Goal: Information Seeking & Learning: Learn about a topic

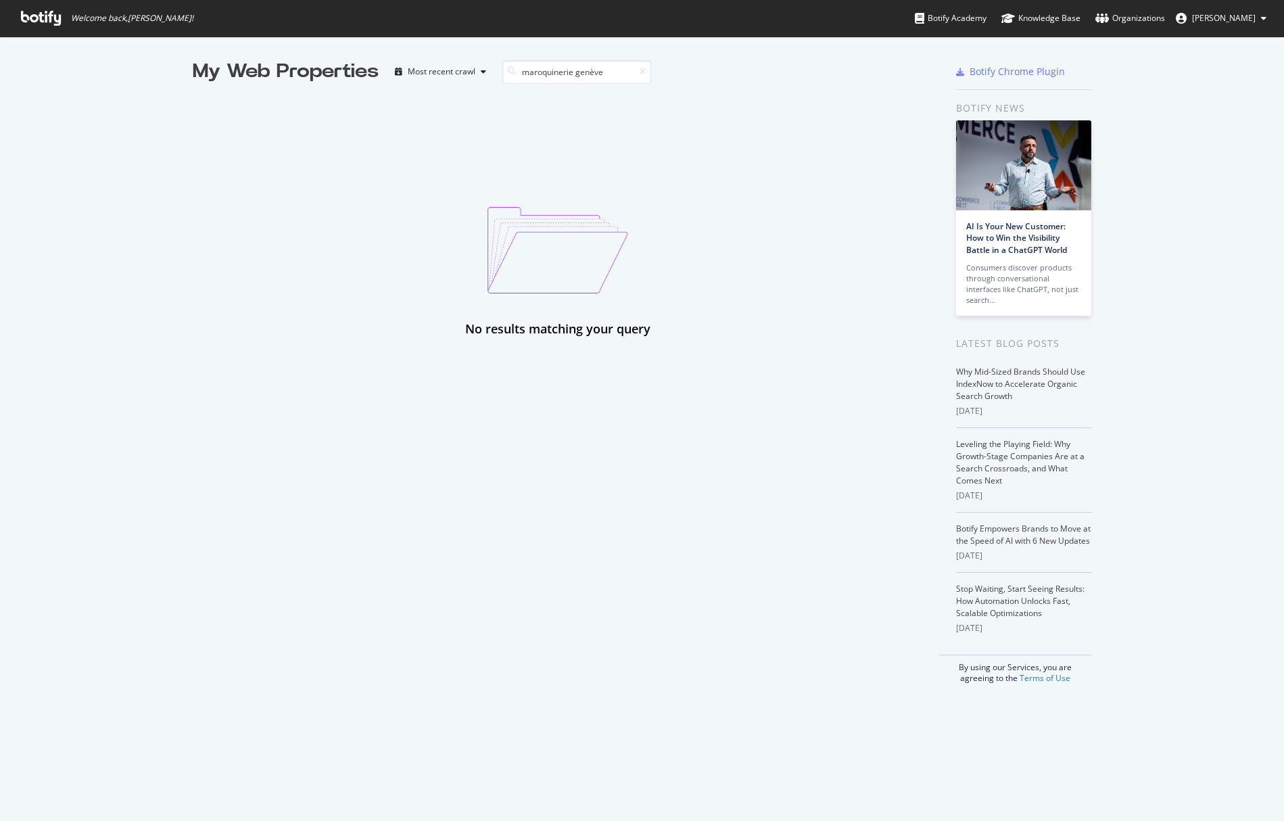
scroll to position [821, 1284]
type input "maroquinerie genève"
drag, startPoint x: 52, startPoint y: 20, endPoint x: 70, endPoint y: 29, distance: 20.0
click at [52, 20] on icon at bounding box center [41, 18] width 40 height 15
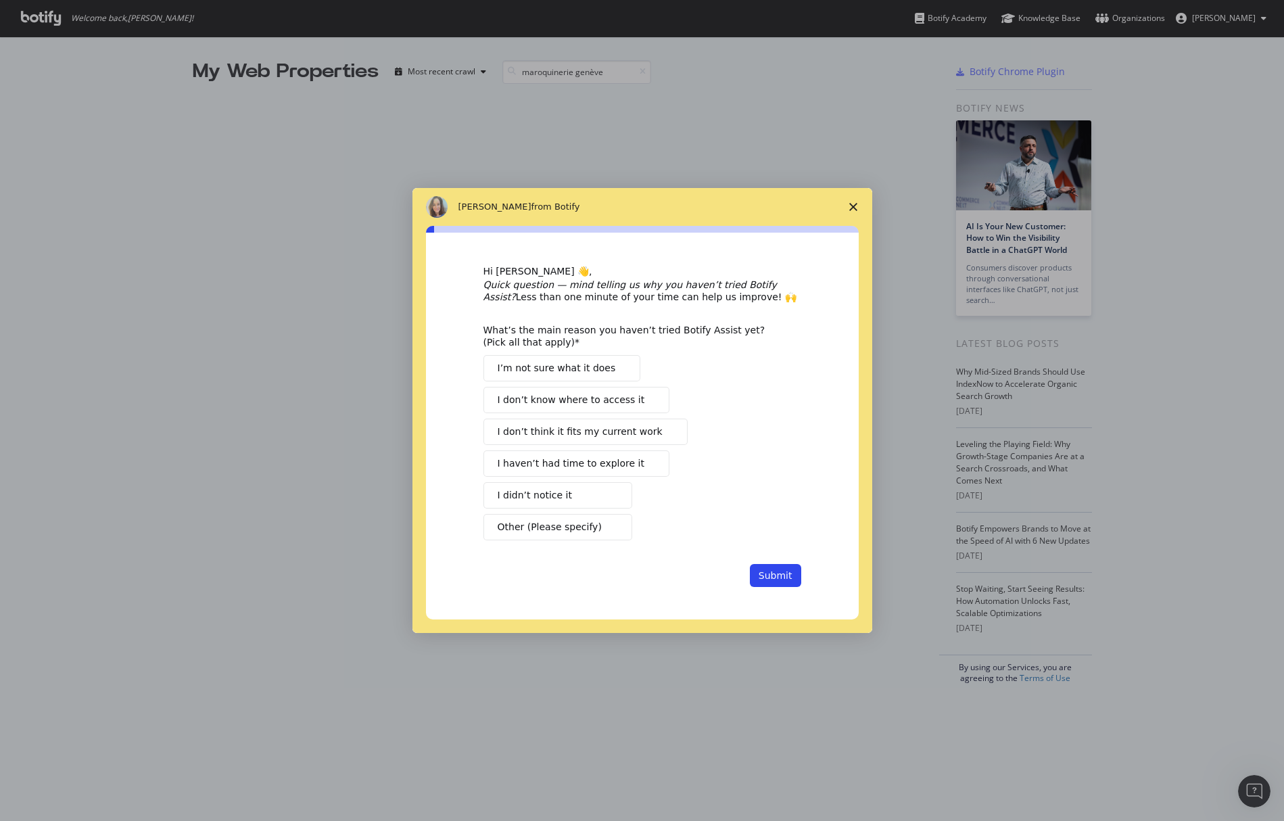
click at [854, 208] on polygon "Close survey" at bounding box center [853, 207] width 8 height 8
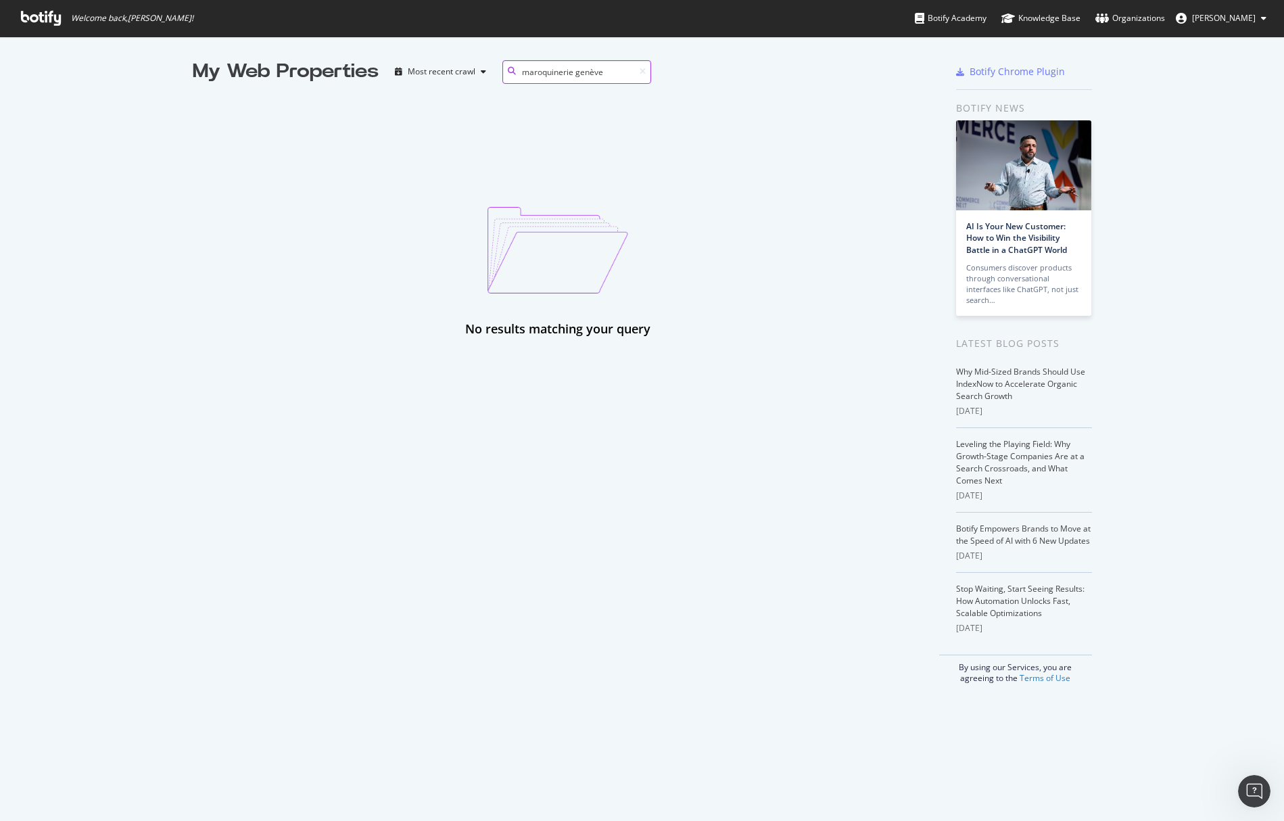
click at [649, 74] on div "My Web Properties Most recent crawl maroquinerie genève" at bounding box center [513, 71] width 640 height 27
click at [644, 70] on icon at bounding box center [643, 72] width 6 height 8
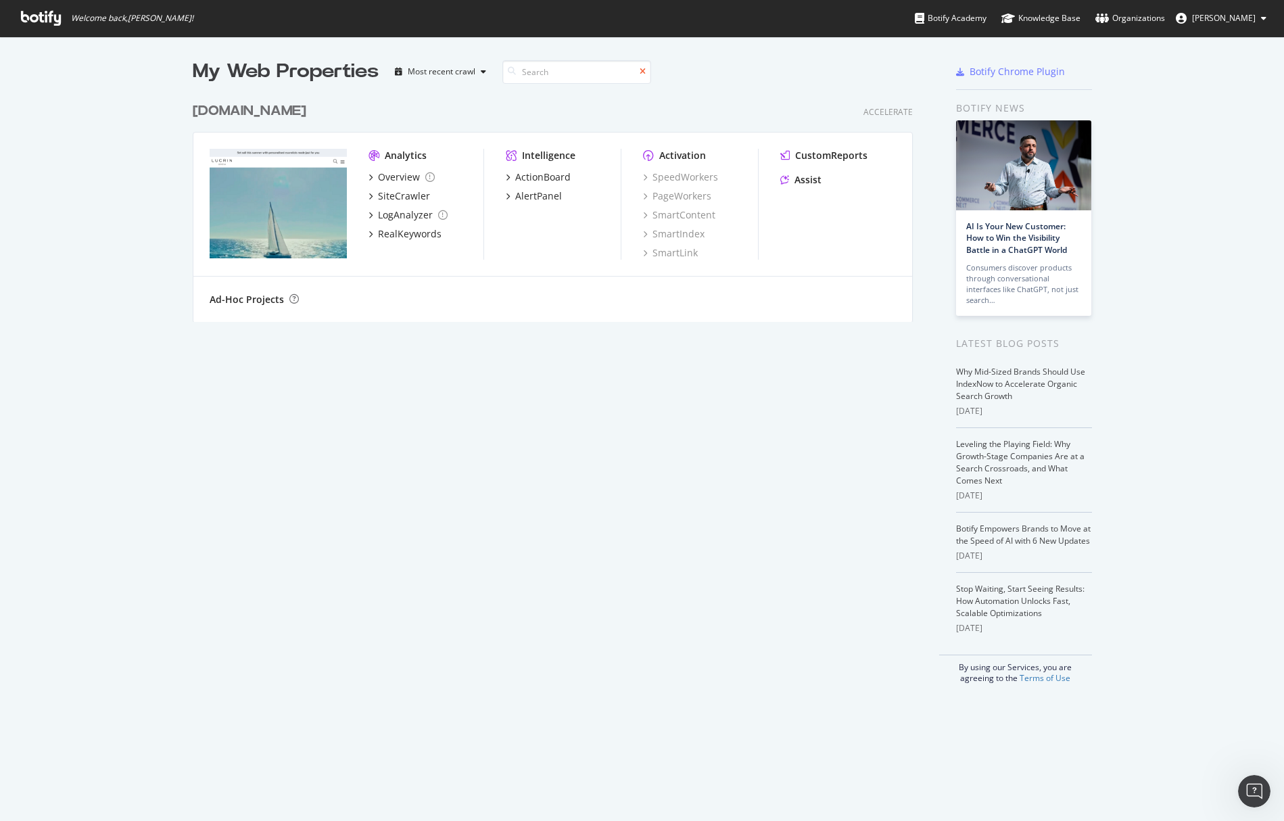
scroll to position [237, 731]
click at [394, 177] on div "Overview" at bounding box center [399, 177] width 42 height 14
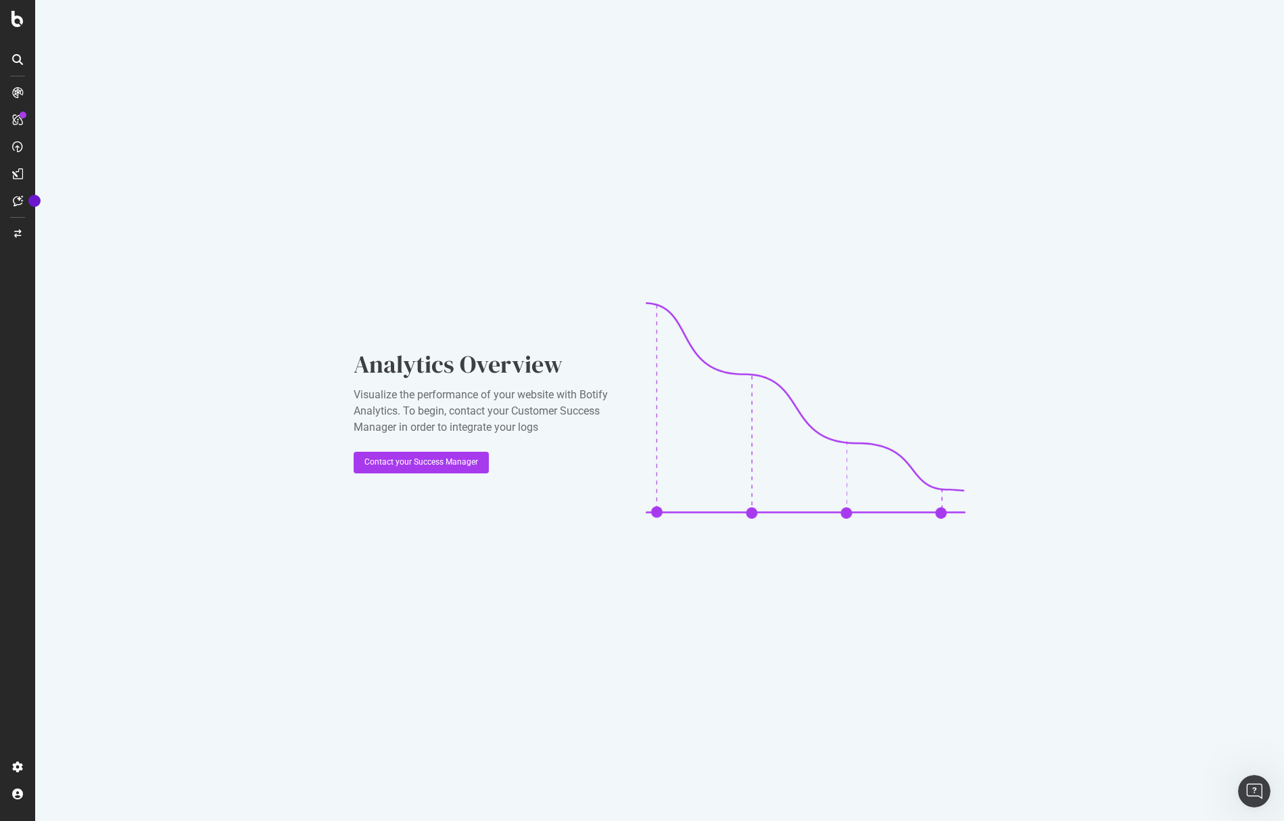
click at [12, 93] on icon at bounding box center [17, 92] width 11 height 11
click at [19, 130] on div at bounding box center [17, 122] width 32 height 27
click at [15, 156] on div at bounding box center [18, 147] width 22 height 22
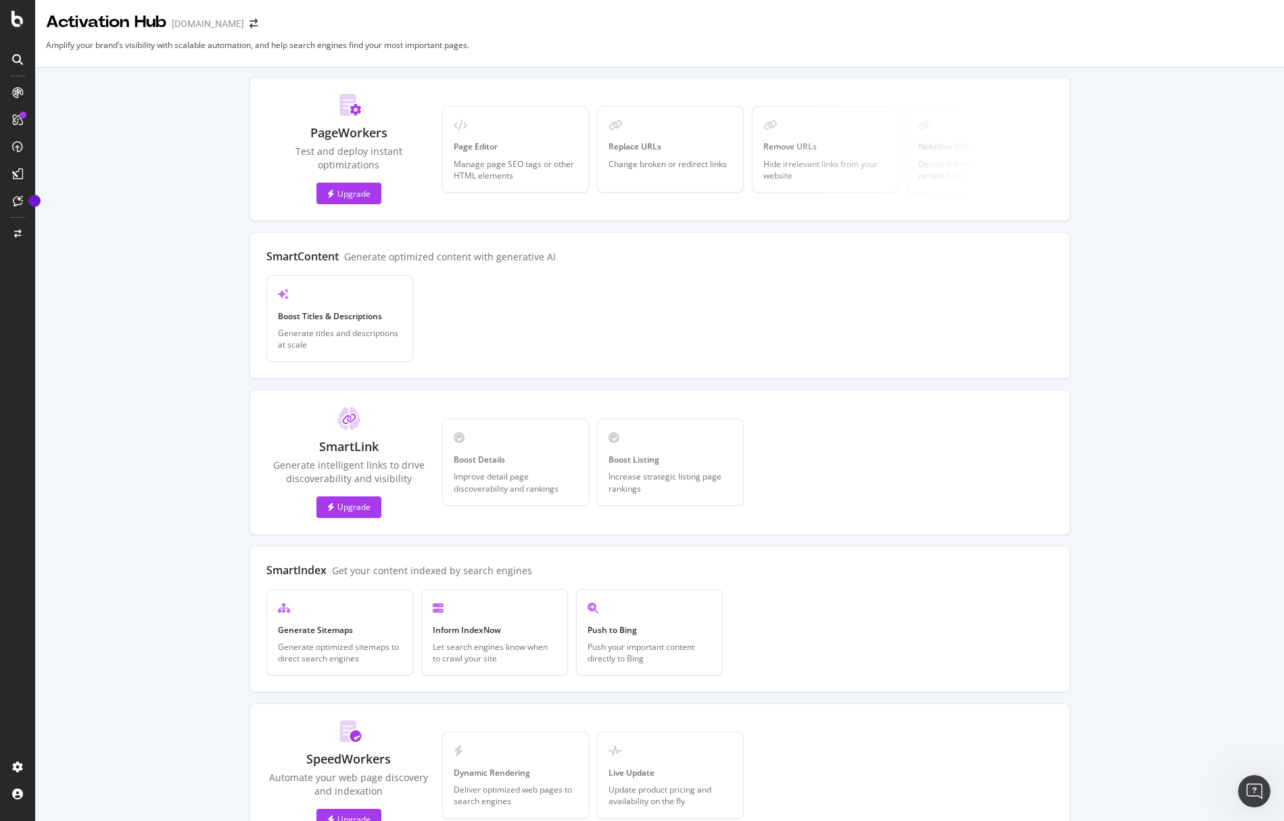
click at [14, 178] on icon at bounding box center [17, 173] width 11 height 11
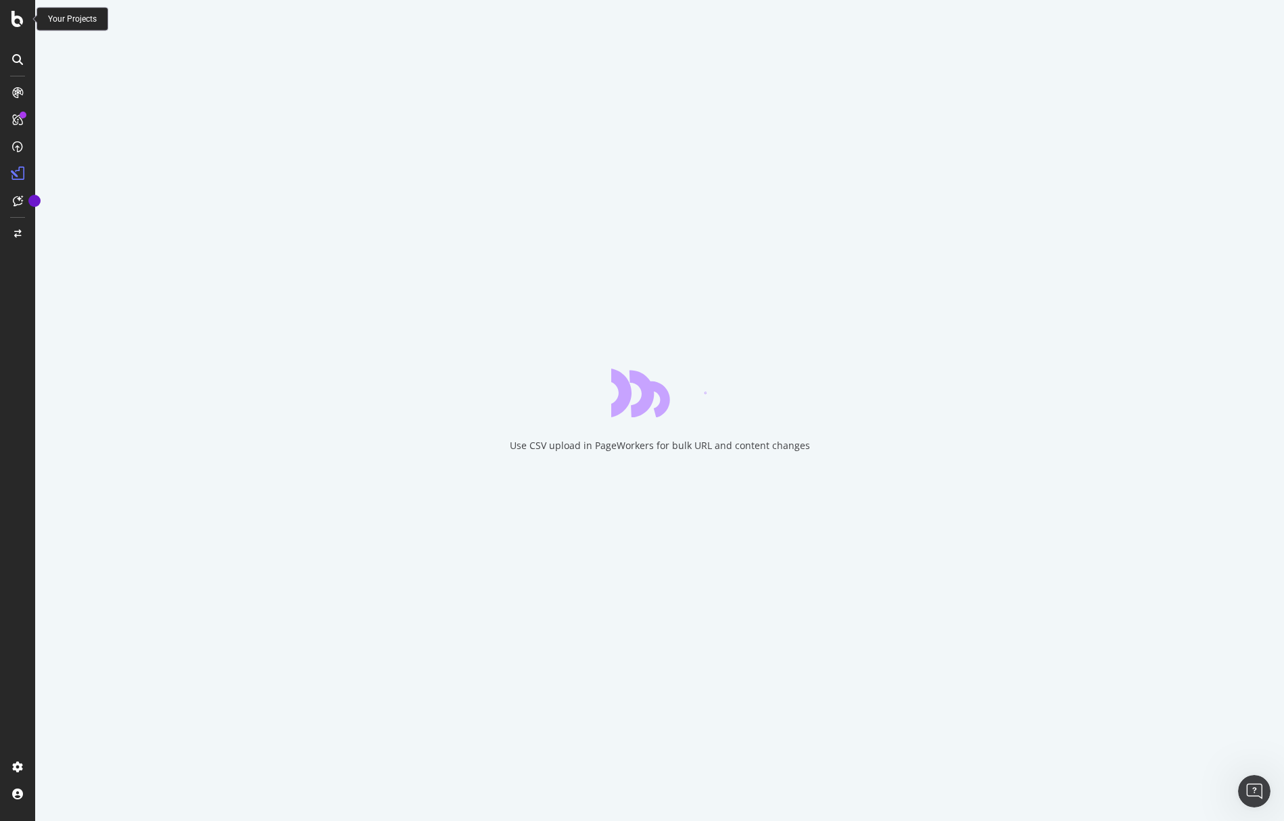
click at [20, 20] on icon at bounding box center [17, 19] width 12 height 16
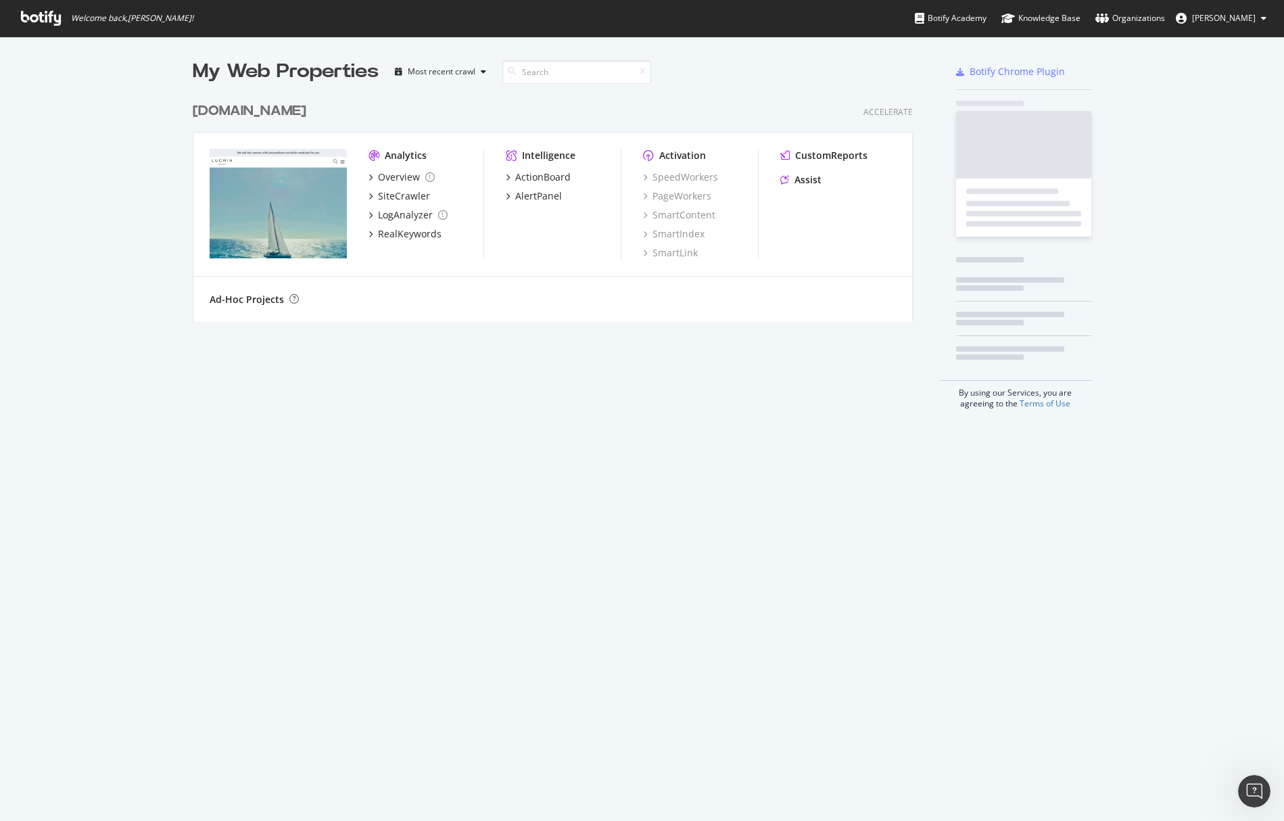
scroll to position [821, 1284]
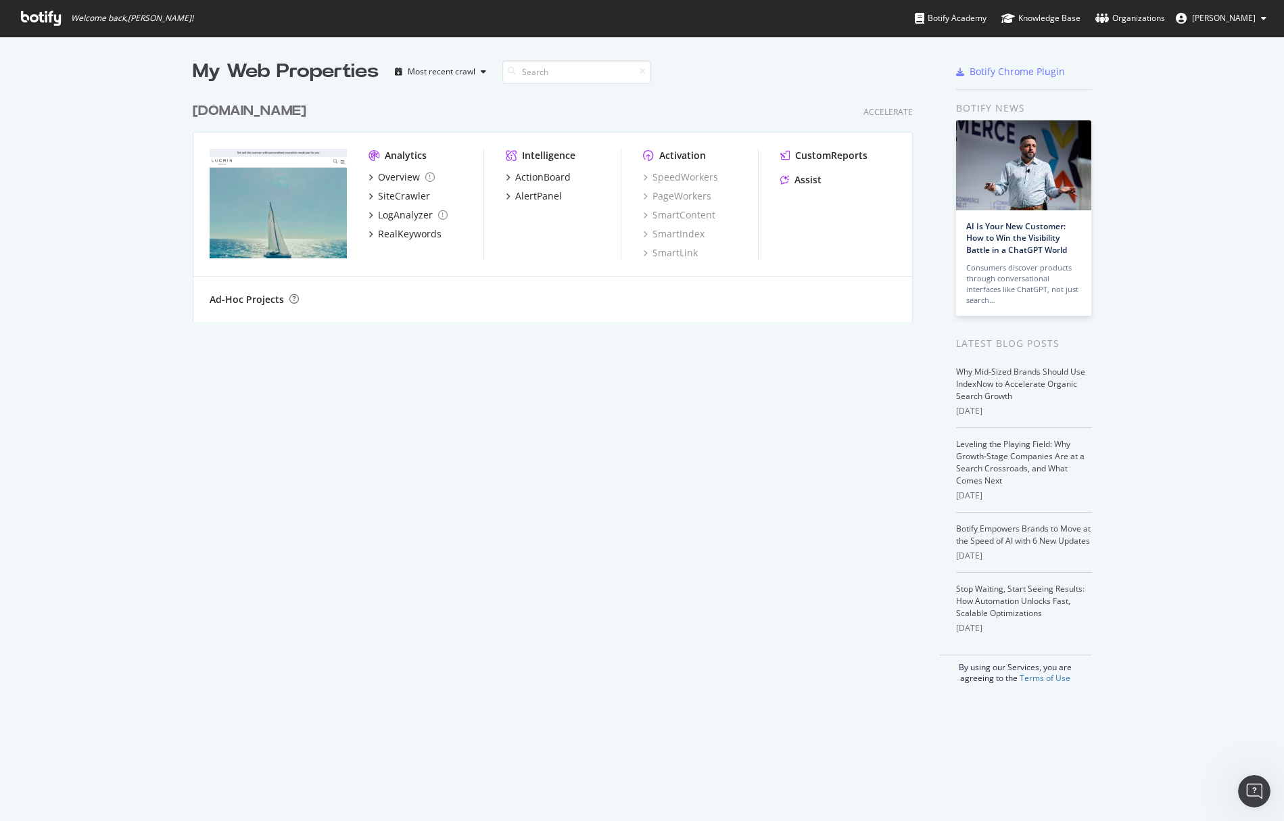
click at [367, 217] on div "Analytics Overview SiteCrawler LogAnalyzer RealKeywords Intelligence ActionBoar…" at bounding box center [552, 205] width 719 height 144
click at [533, 174] on div "ActionBoard" at bounding box center [542, 177] width 55 height 14
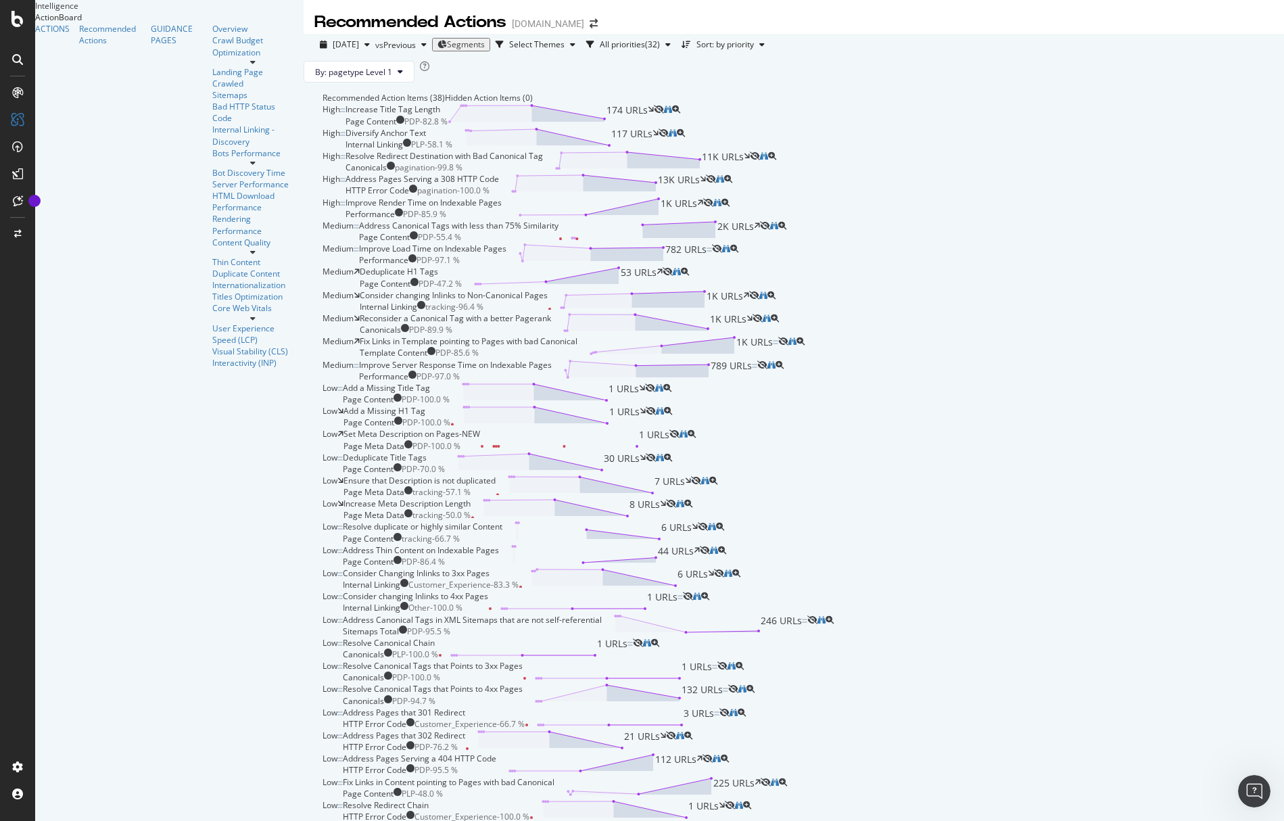
click at [445, 103] on div "Hidden Action Items (0)" at bounding box center [489, 97] width 88 height 11
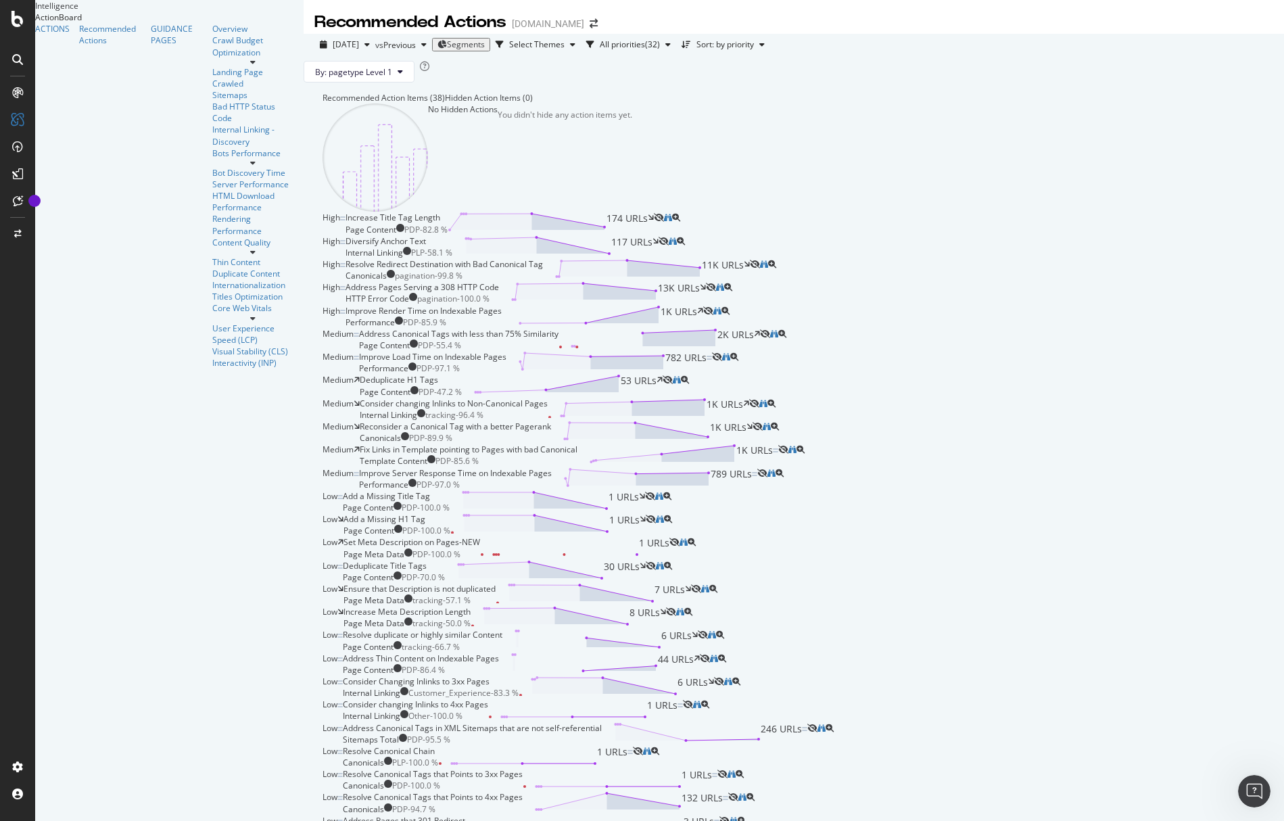
click at [323, 103] on div "Recommended Action Items (38)" at bounding box center [384, 97] width 122 height 11
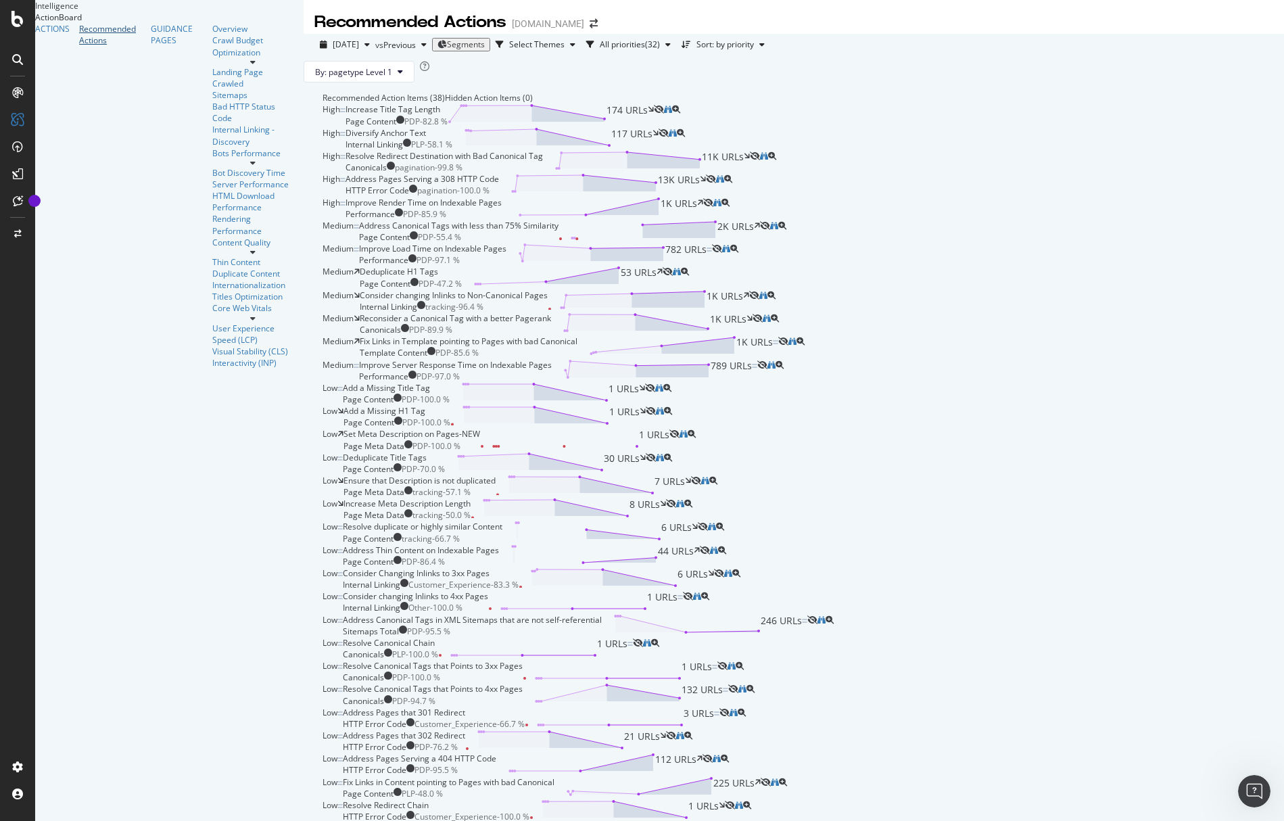
click at [79, 46] on div "Recommended Actions" at bounding box center [110, 34] width 62 height 23
click at [212, 34] on div "Overview" at bounding box center [253, 28] width 82 height 11
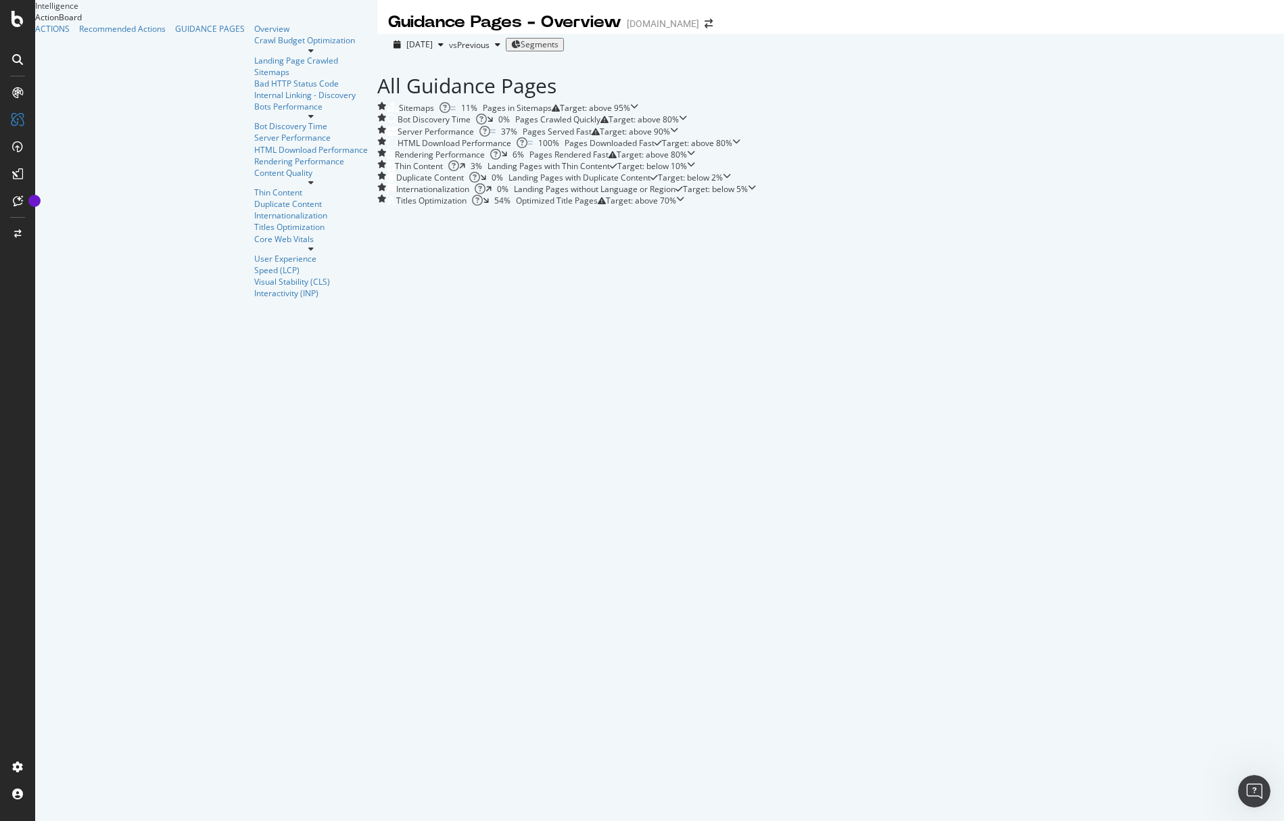
click at [687, 122] on icon at bounding box center [683, 118] width 8 height 8
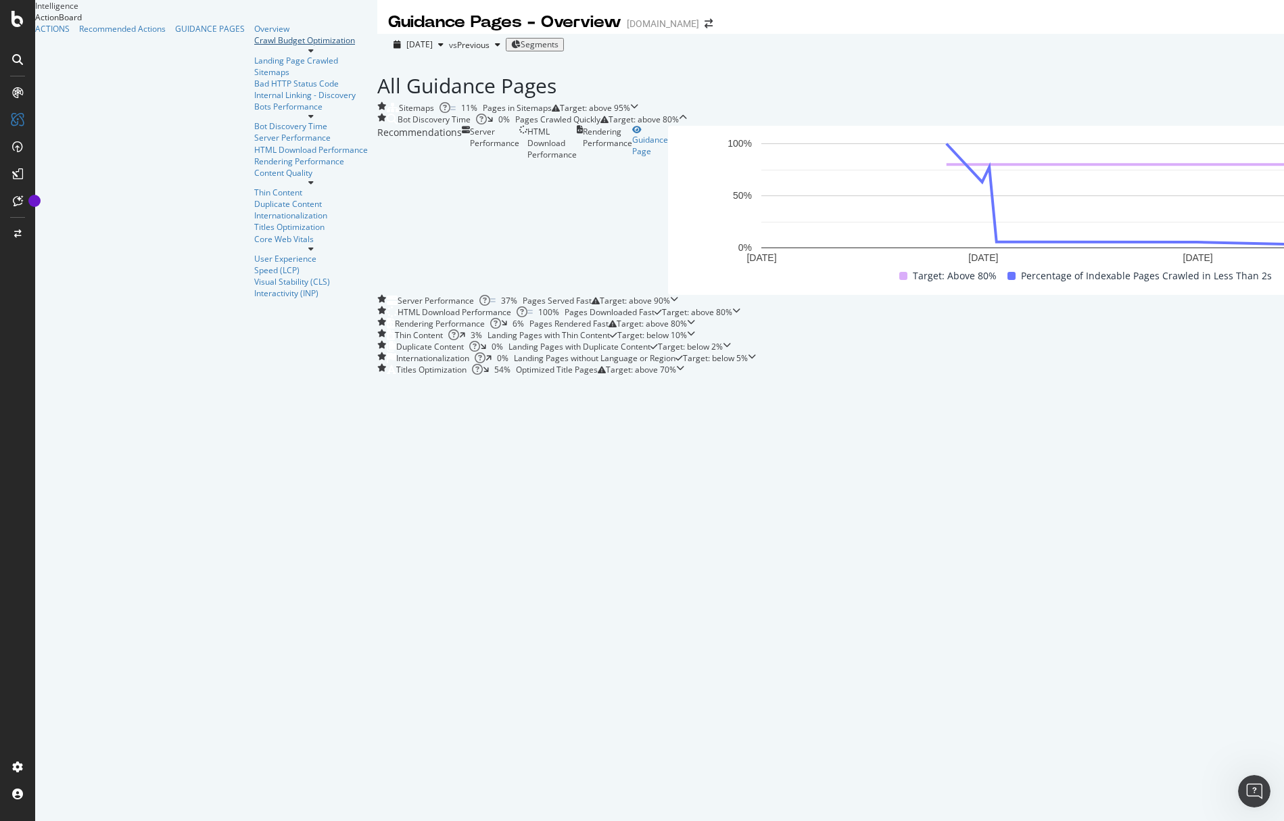
click at [254, 46] on div "Crawl Budget Optimization" at bounding box center [311, 39] width 114 height 11
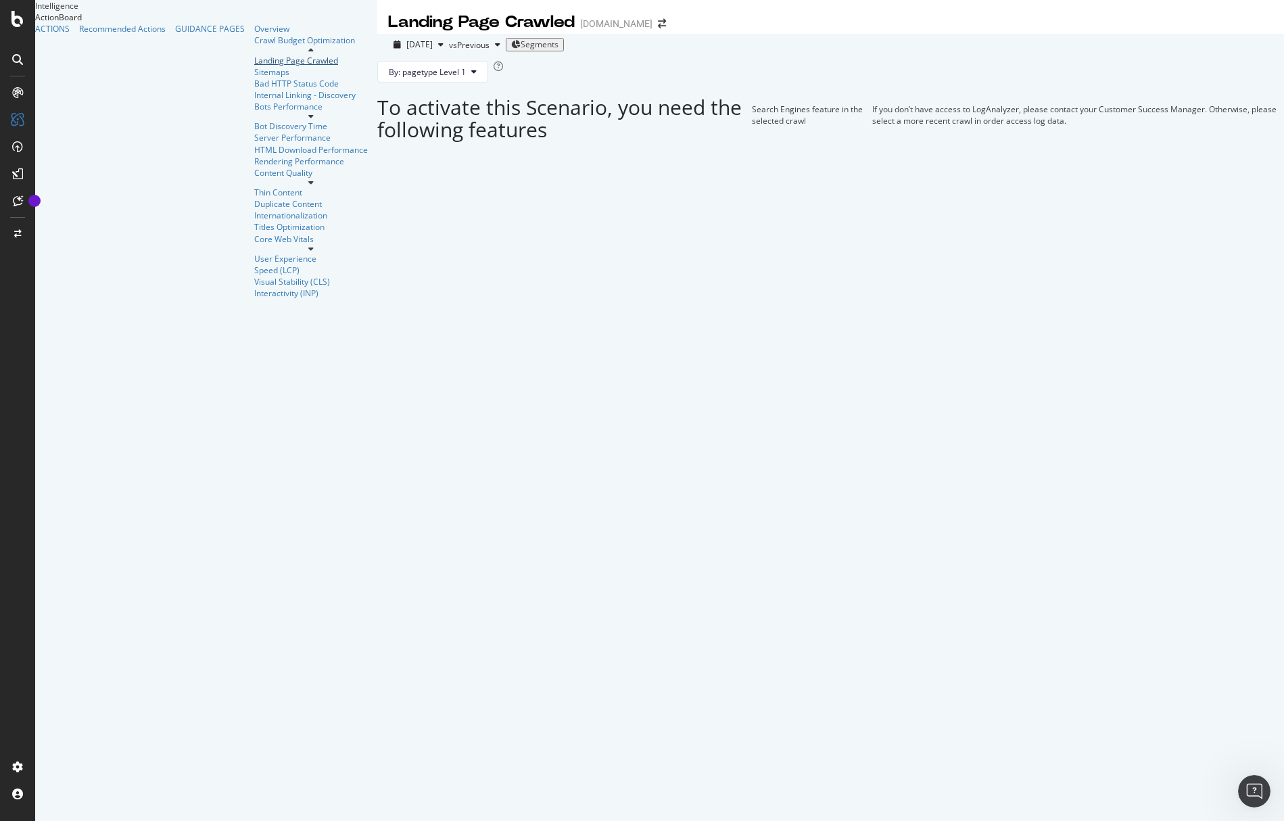
click at [254, 66] on div "Landing Page Crawled" at bounding box center [311, 60] width 114 height 11
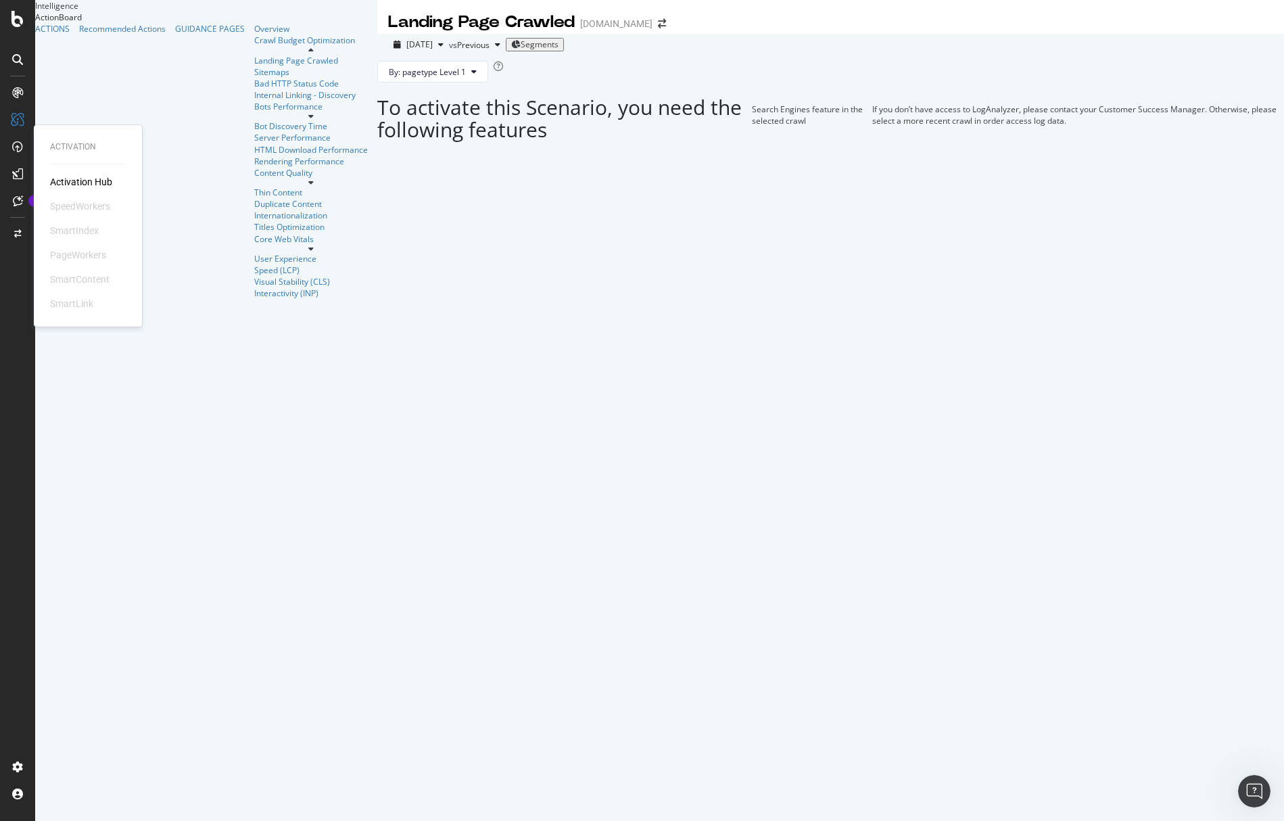
click at [23, 146] on div at bounding box center [18, 147] width 22 height 22
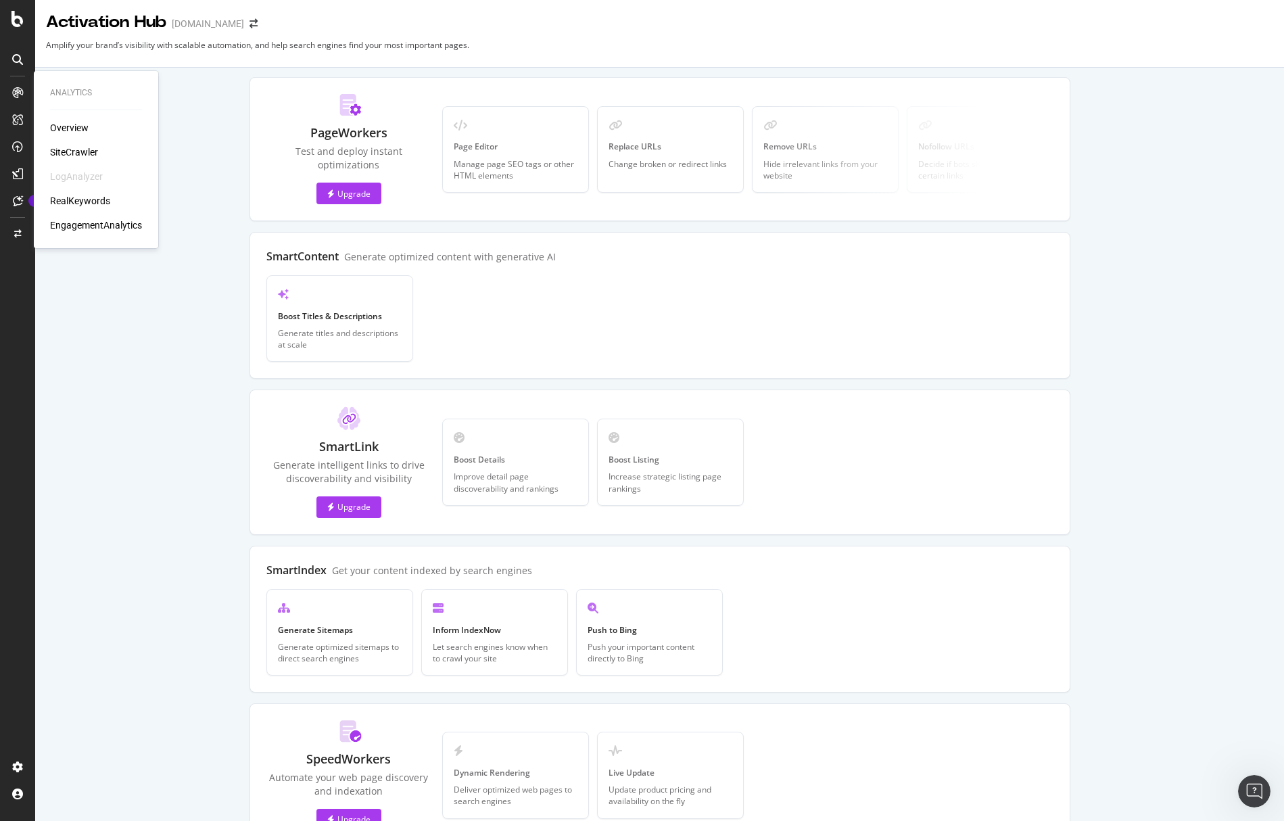
click at [16, 95] on icon at bounding box center [17, 92] width 11 height 11
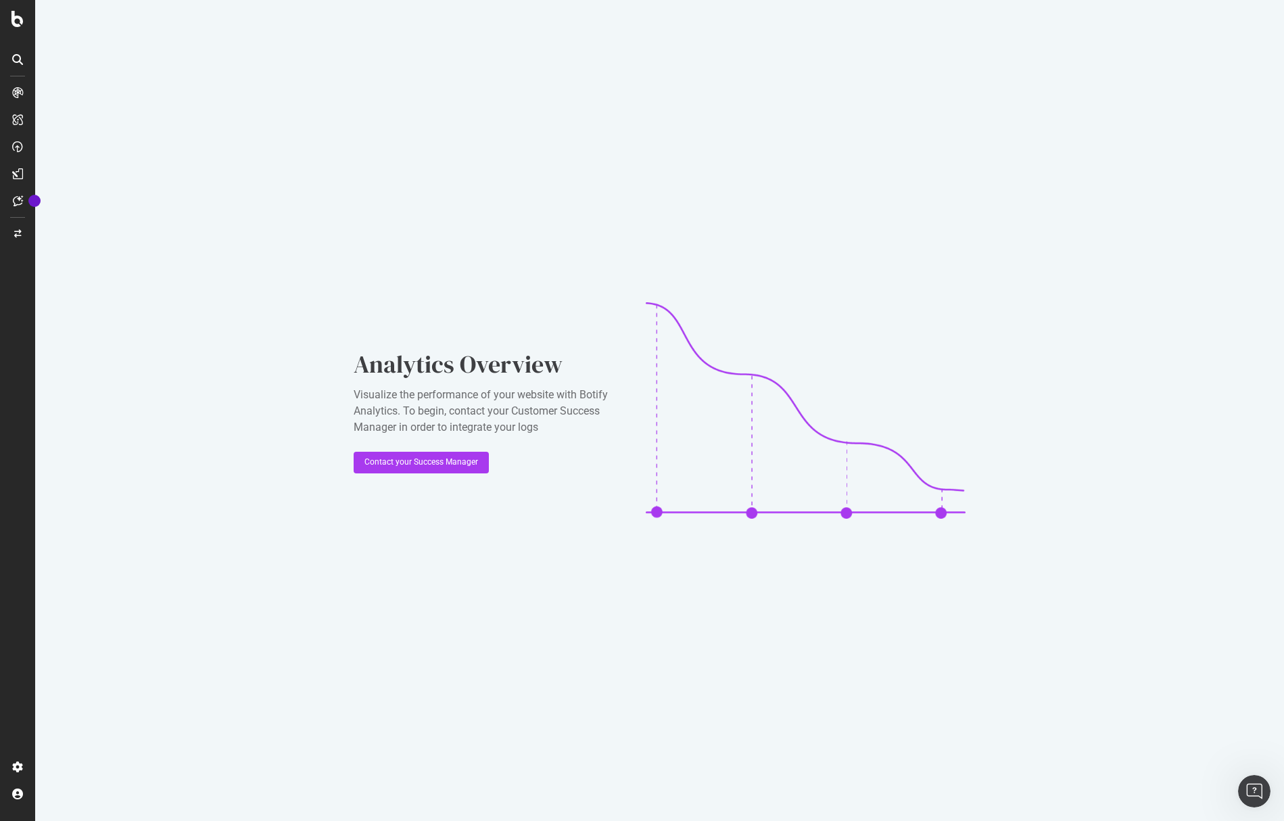
click at [371, 404] on div "Visualize the performance of your website with Botify Analytics. To begin, cont…" at bounding box center [489, 411] width 270 height 49
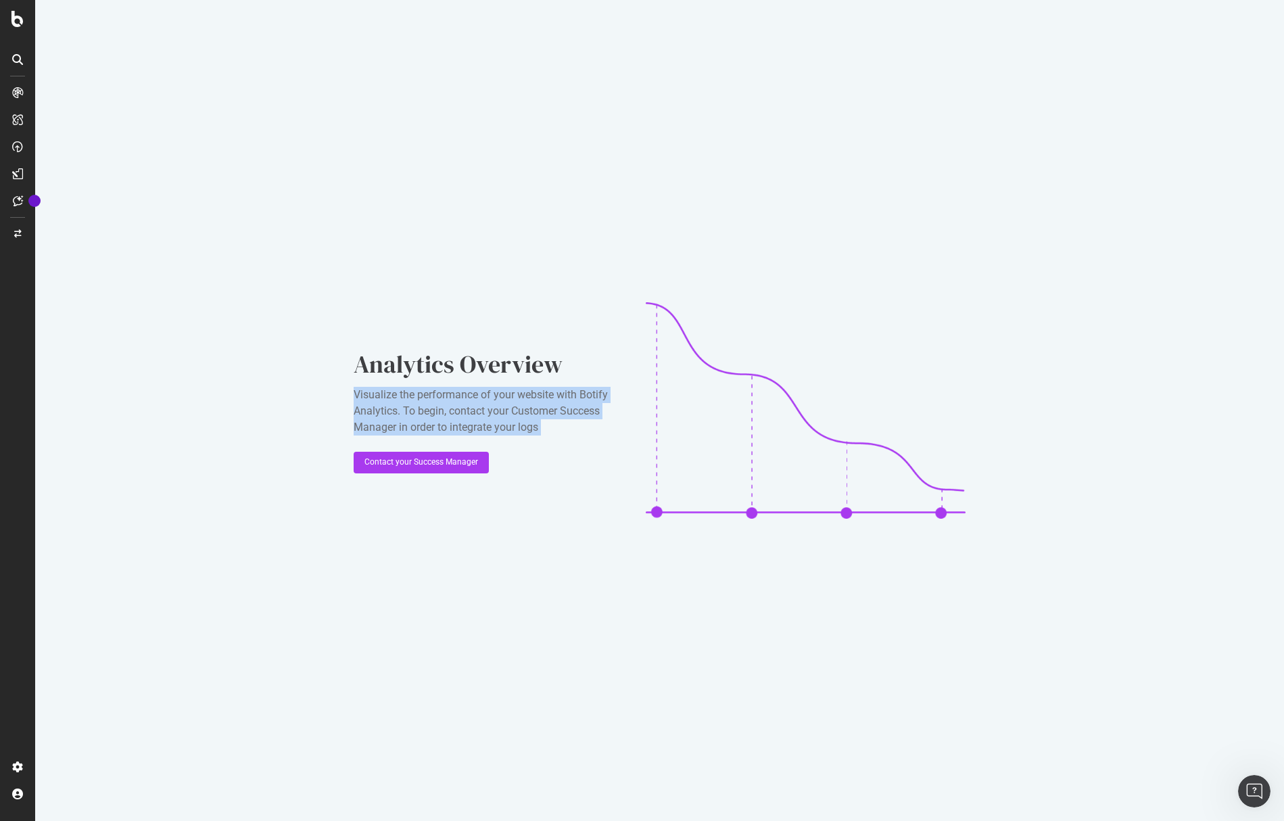
click at [371, 404] on div "Visualize the performance of your website with Botify Analytics. To begin, cont…" at bounding box center [489, 411] width 270 height 49
click at [14, 24] on icon at bounding box center [17, 19] width 12 height 16
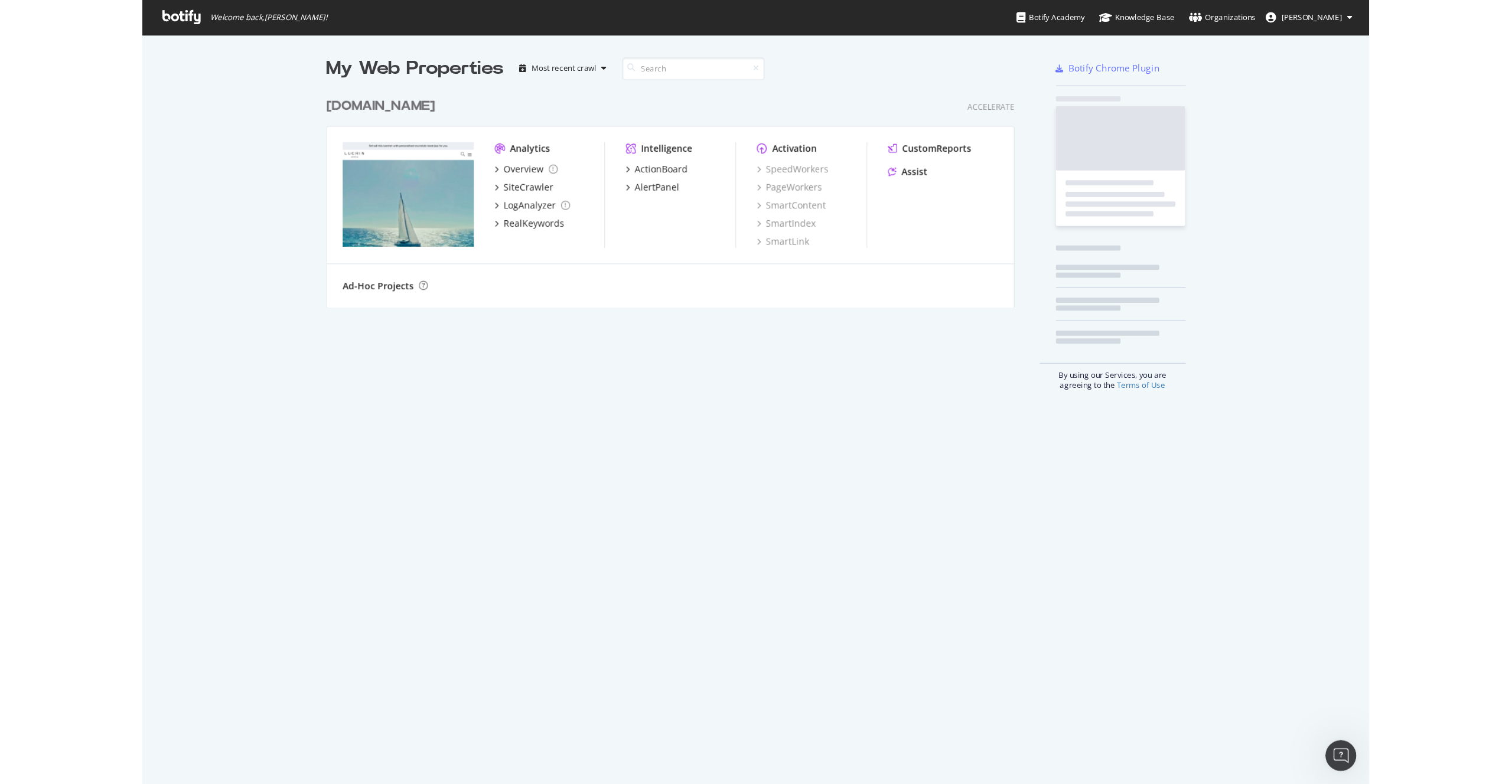
scroll to position [717, 1122]
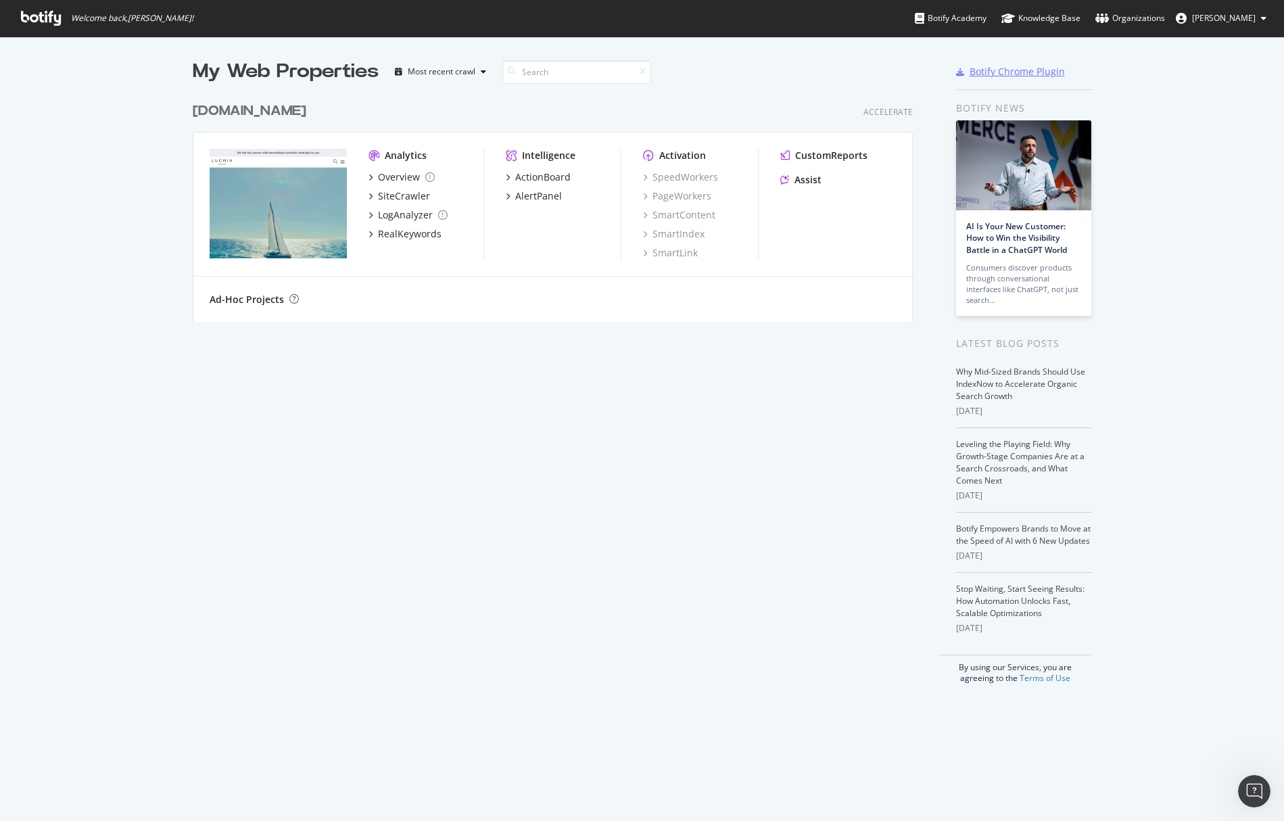
click at [980, 72] on div "Botify Chrome Plugin" at bounding box center [1017, 72] width 95 height 14
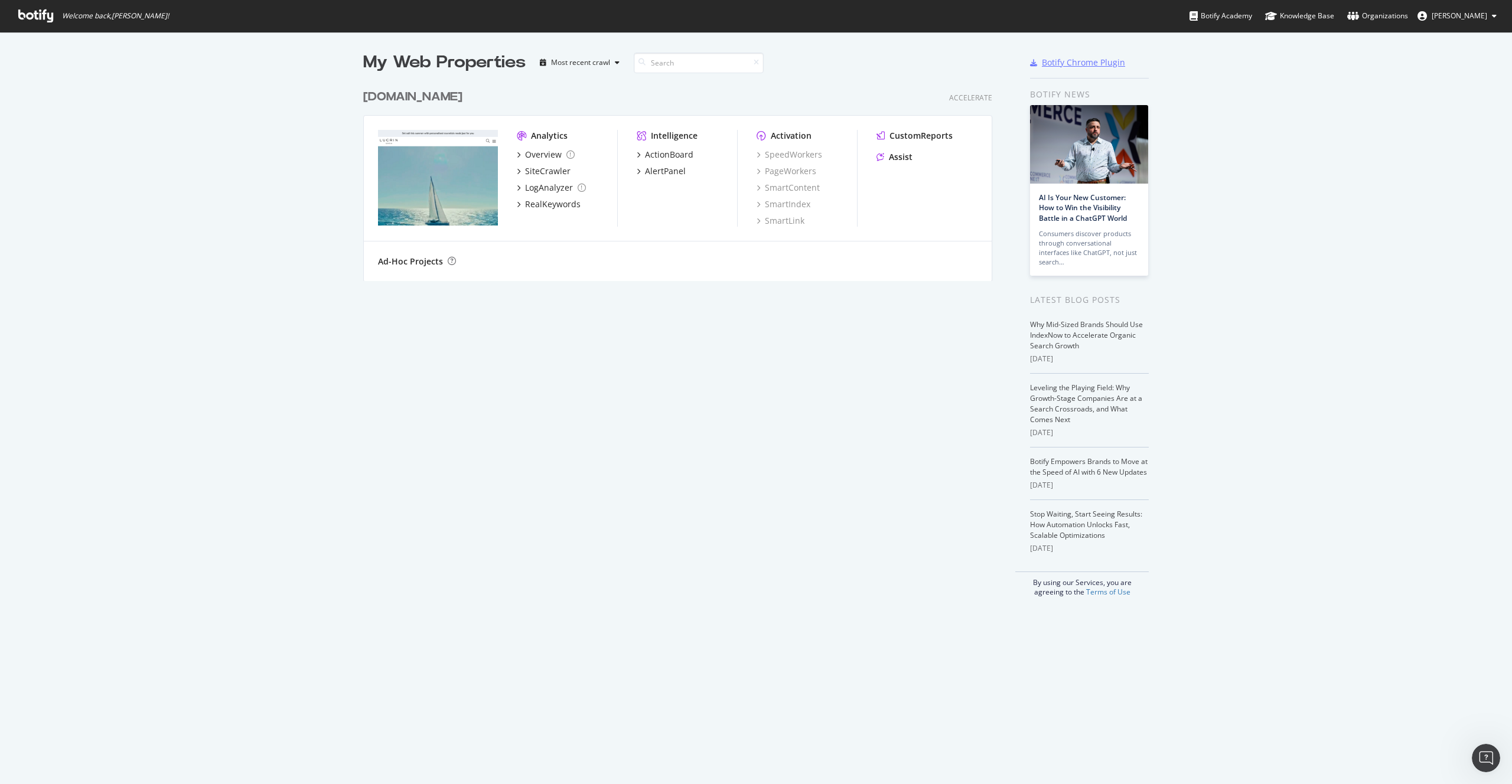
scroll to position [784, 1512]
click at [542, 148] on div "Overview" at bounding box center [543, 155] width 37 height 12
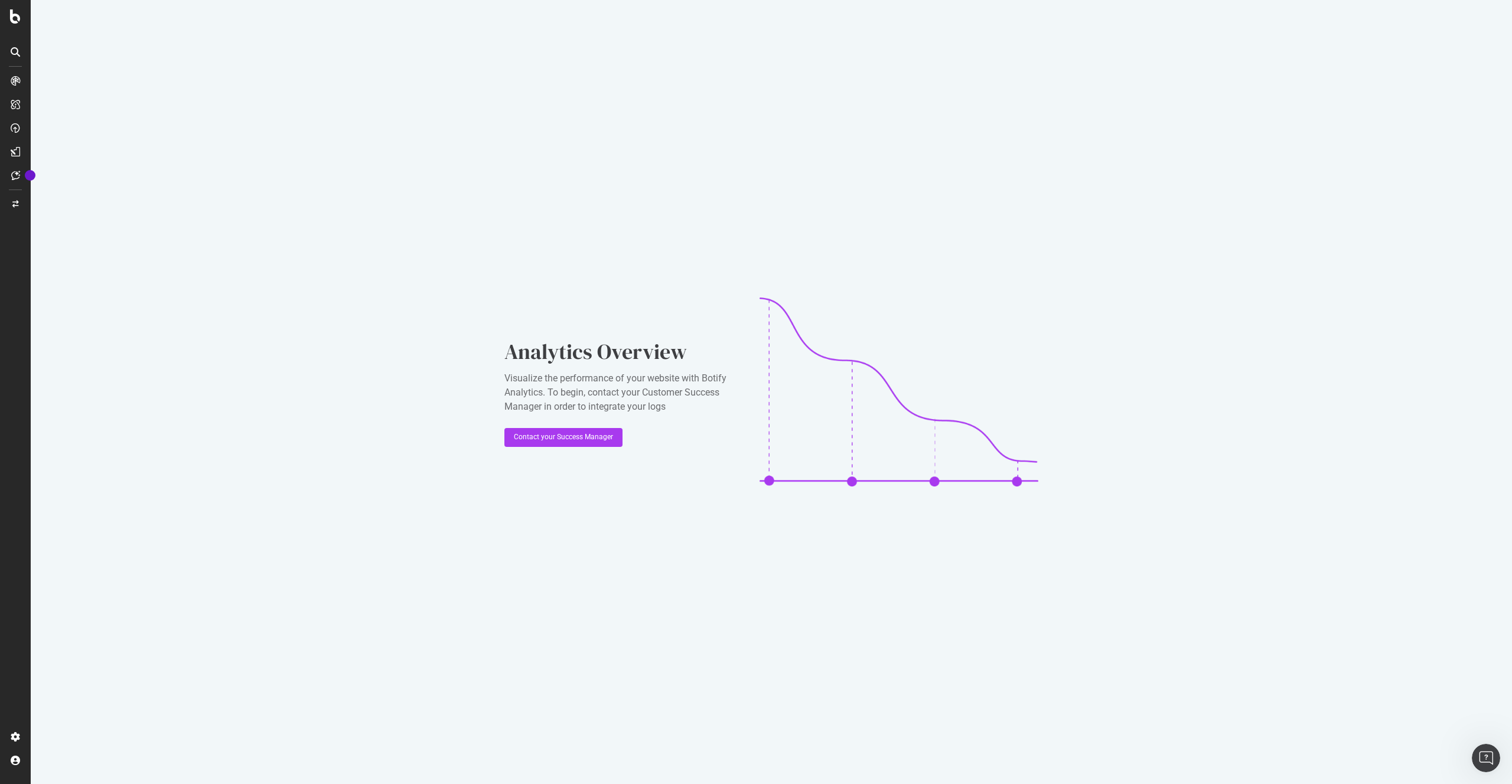
click at [23, 127] on div at bounding box center [16, 128] width 19 height 19
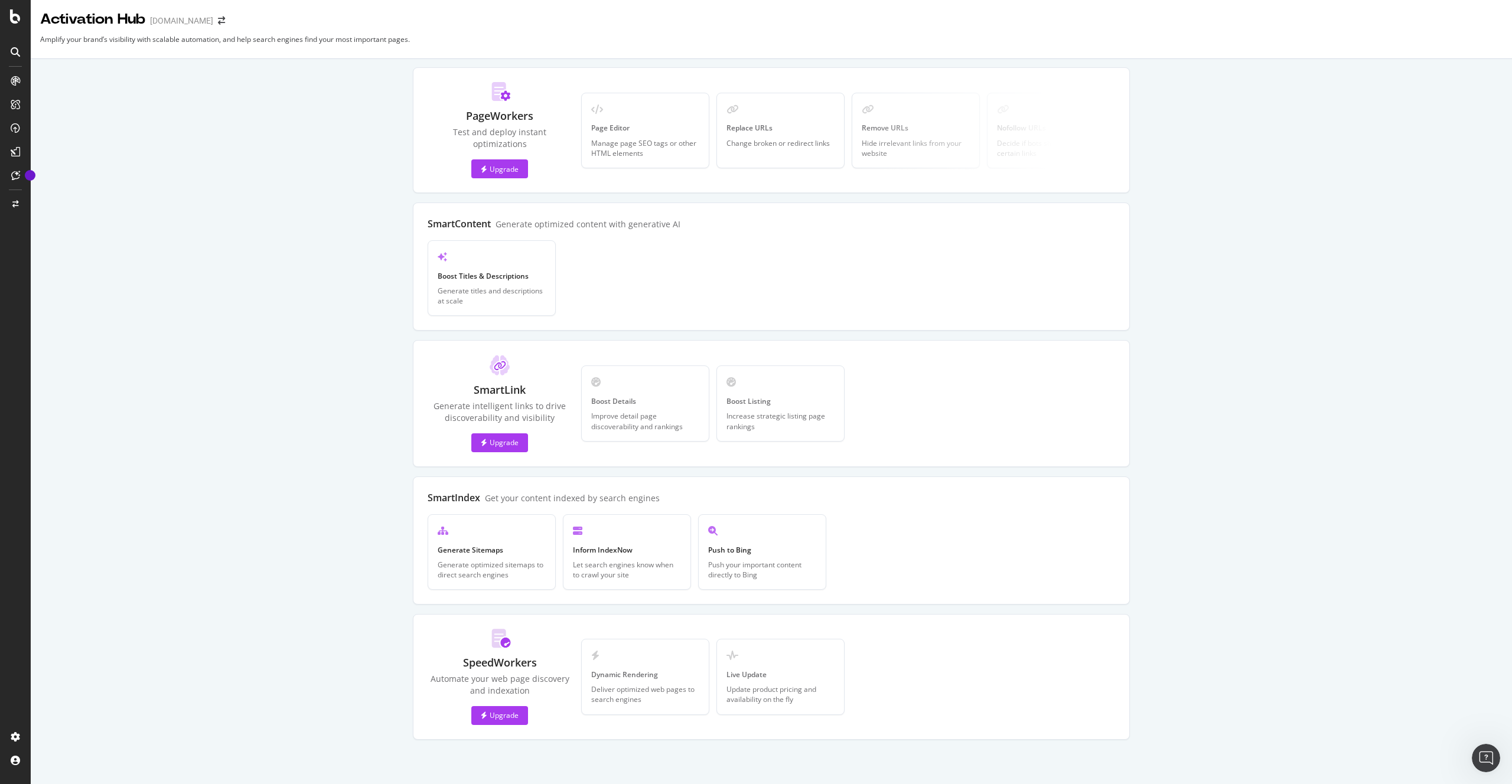
click at [18, 158] on div at bounding box center [16, 152] width 19 height 19
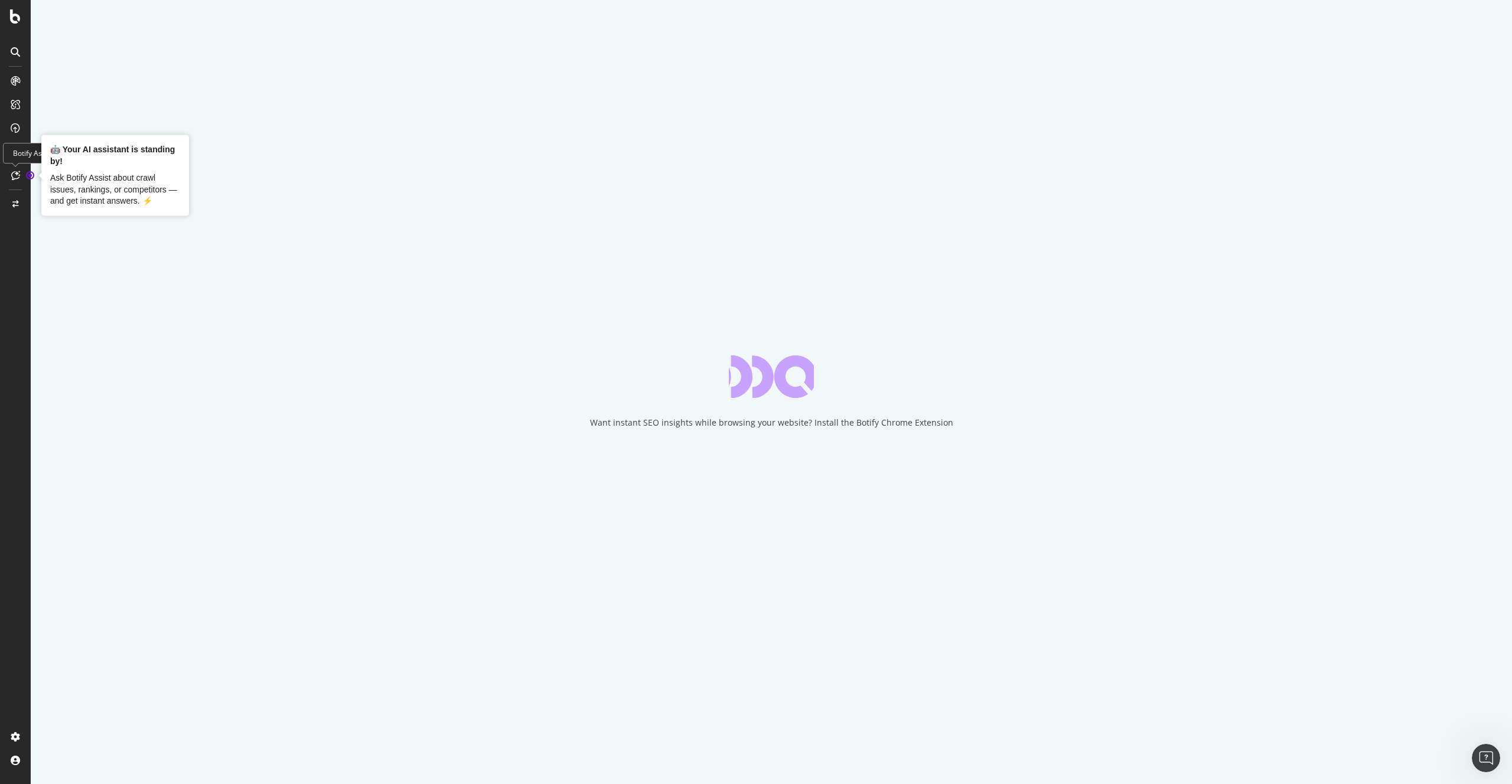
click at [30, 176] on circle "Tooltip anchor" at bounding box center [30, 175] width 7 height 7
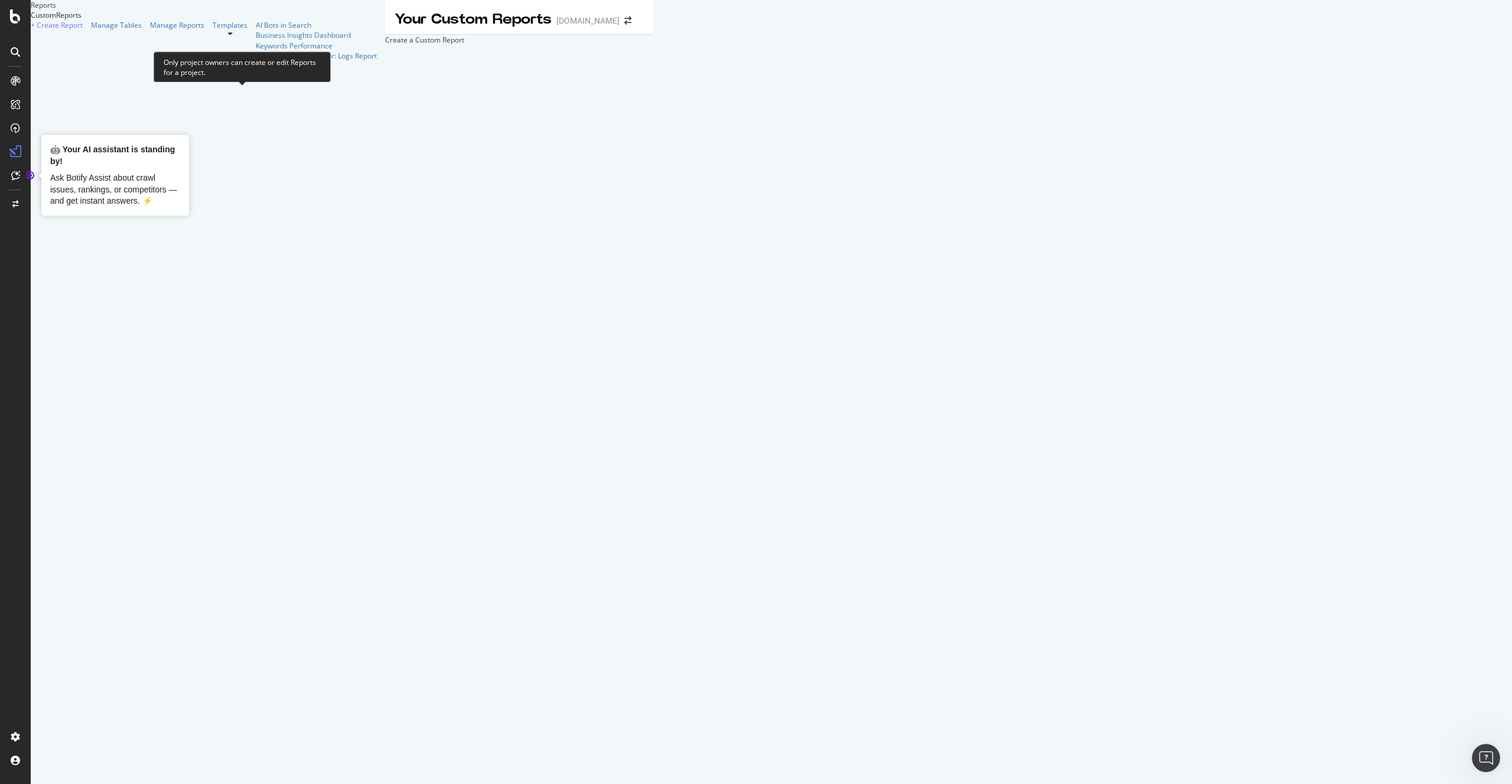
click at [385, 45] on div "Create a Custom Report" at bounding box center [425, 39] width 79 height 10
click at [32, 175] on circle "Tooltip anchor" at bounding box center [30, 175] width 7 height 7
click at [15, 175] on icon at bounding box center [16, 175] width 9 height 10
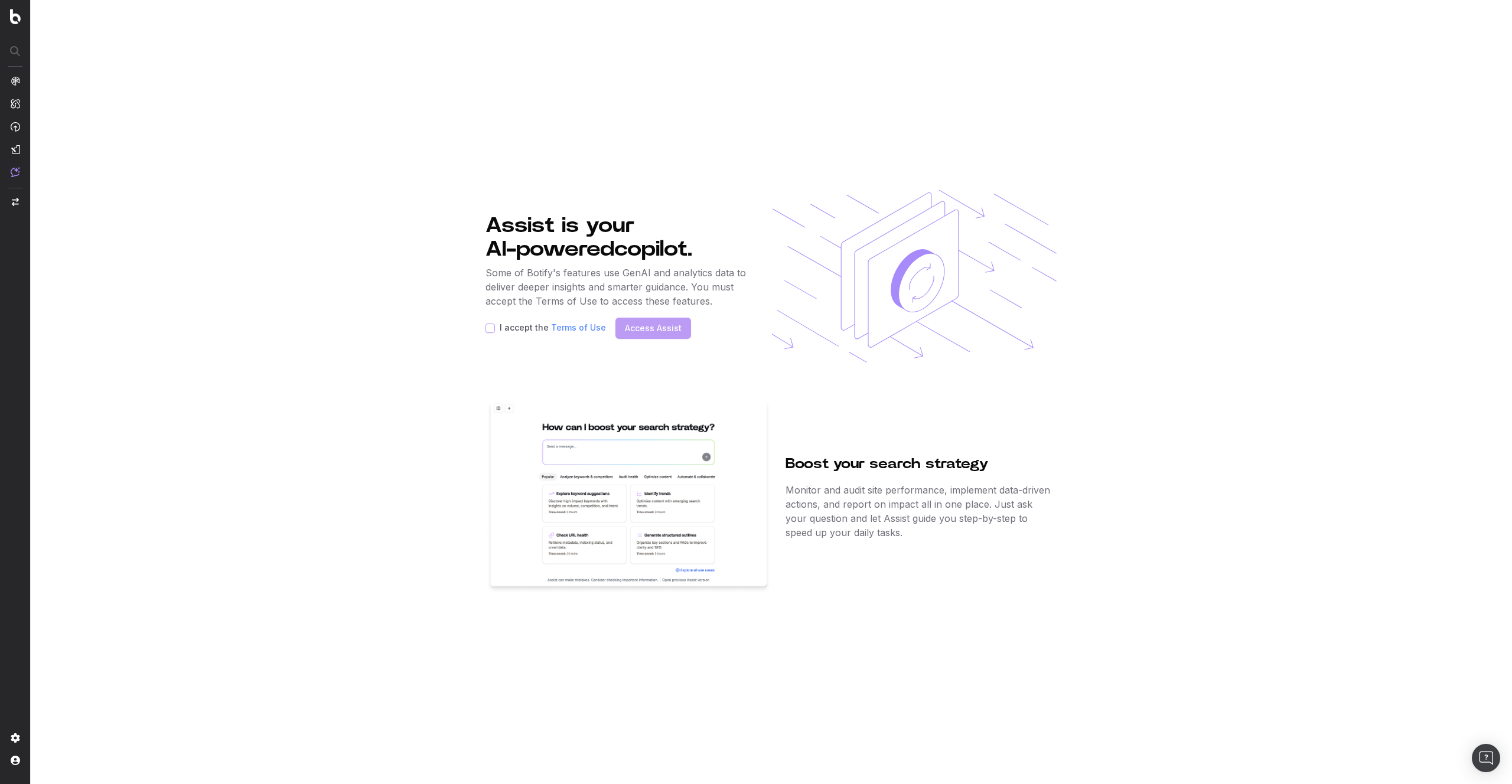
click at [648, 322] on div "I accept the Terms of Use Access Assist" at bounding box center [618, 328] width 265 height 21
click at [15, 151] on img at bounding box center [15, 149] width 10 height 10
click at [23, 148] on nav at bounding box center [15, 392] width 31 height 784
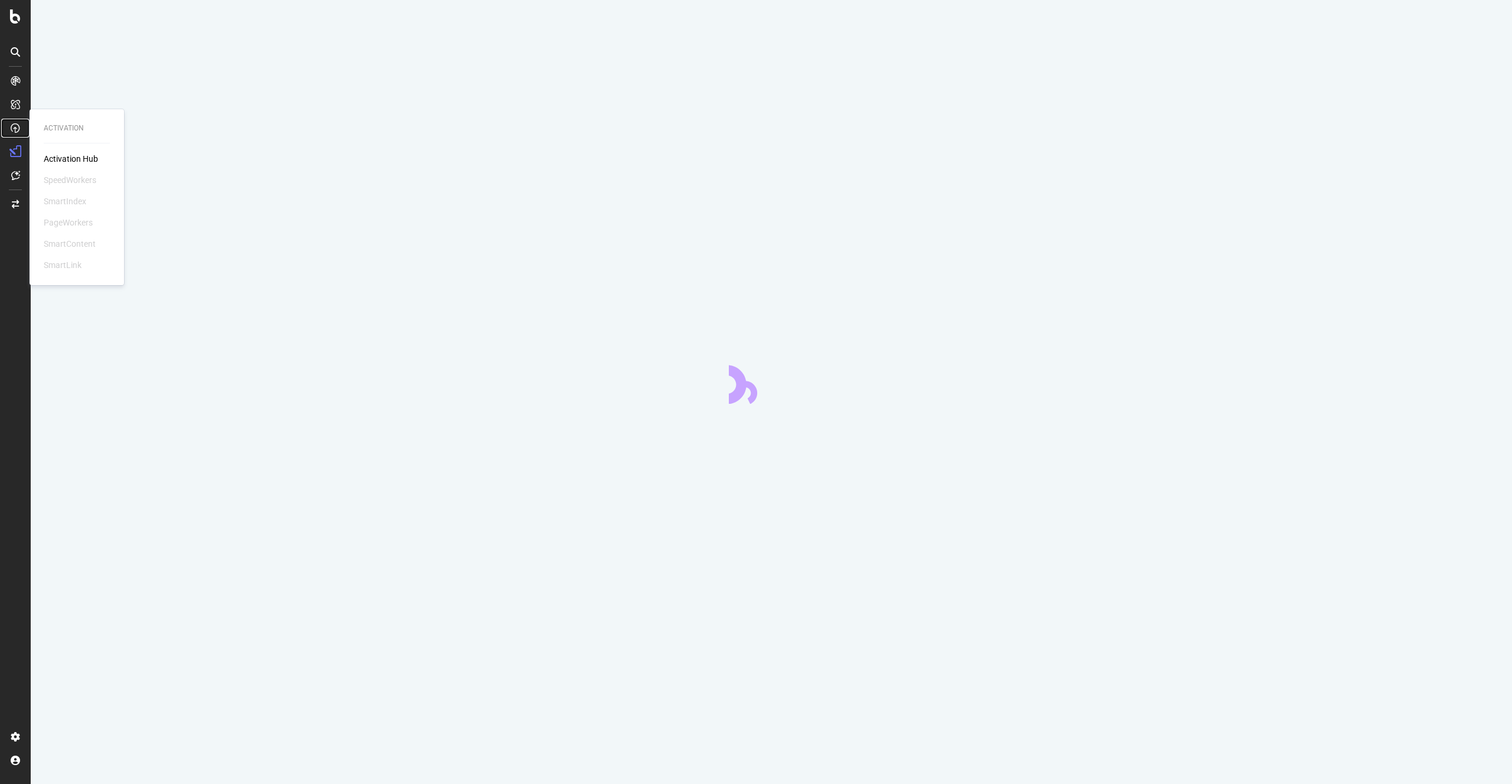
click at [16, 129] on icon at bounding box center [15, 127] width 10 height 10
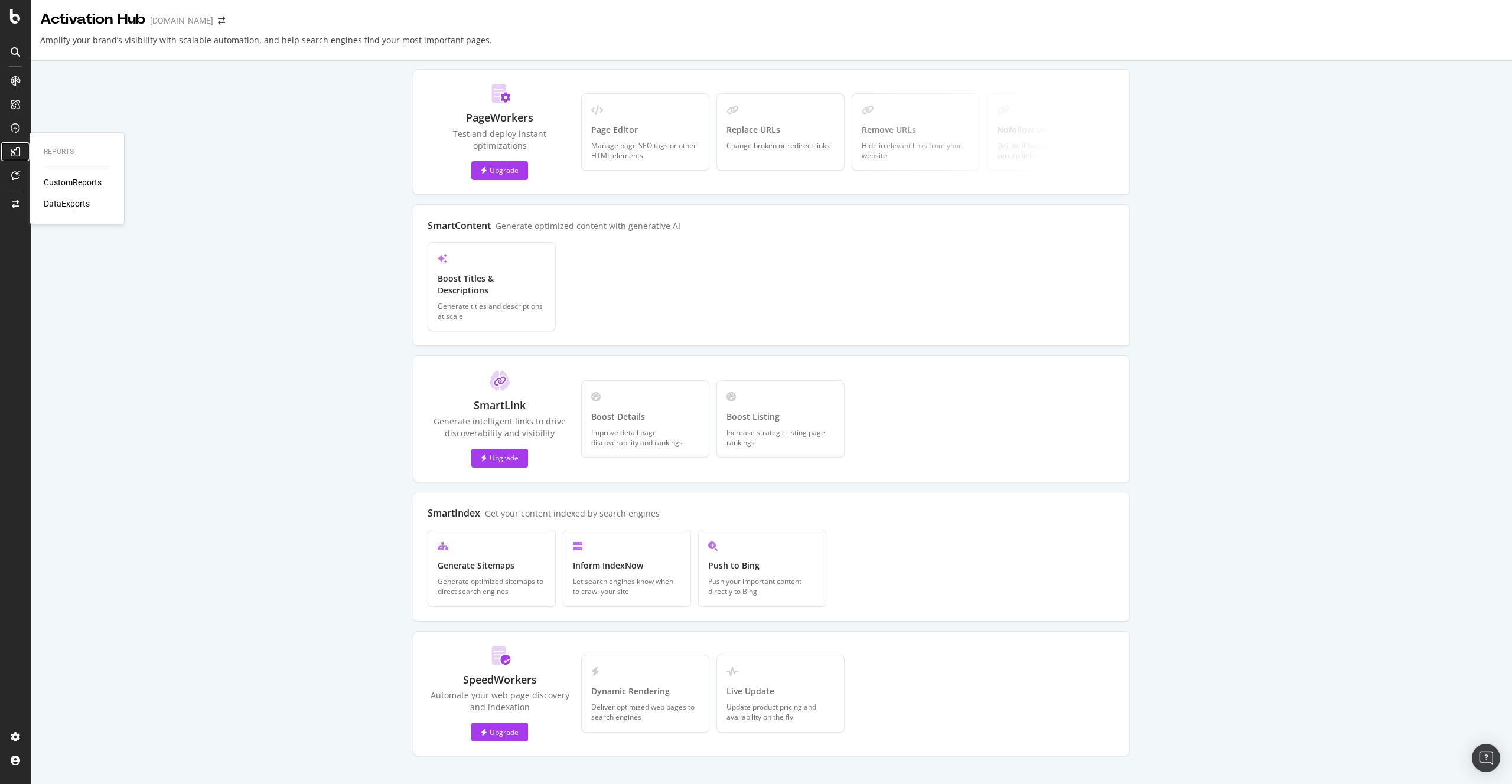
click at [14, 155] on icon at bounding box center [15, 151] width 10 height 10
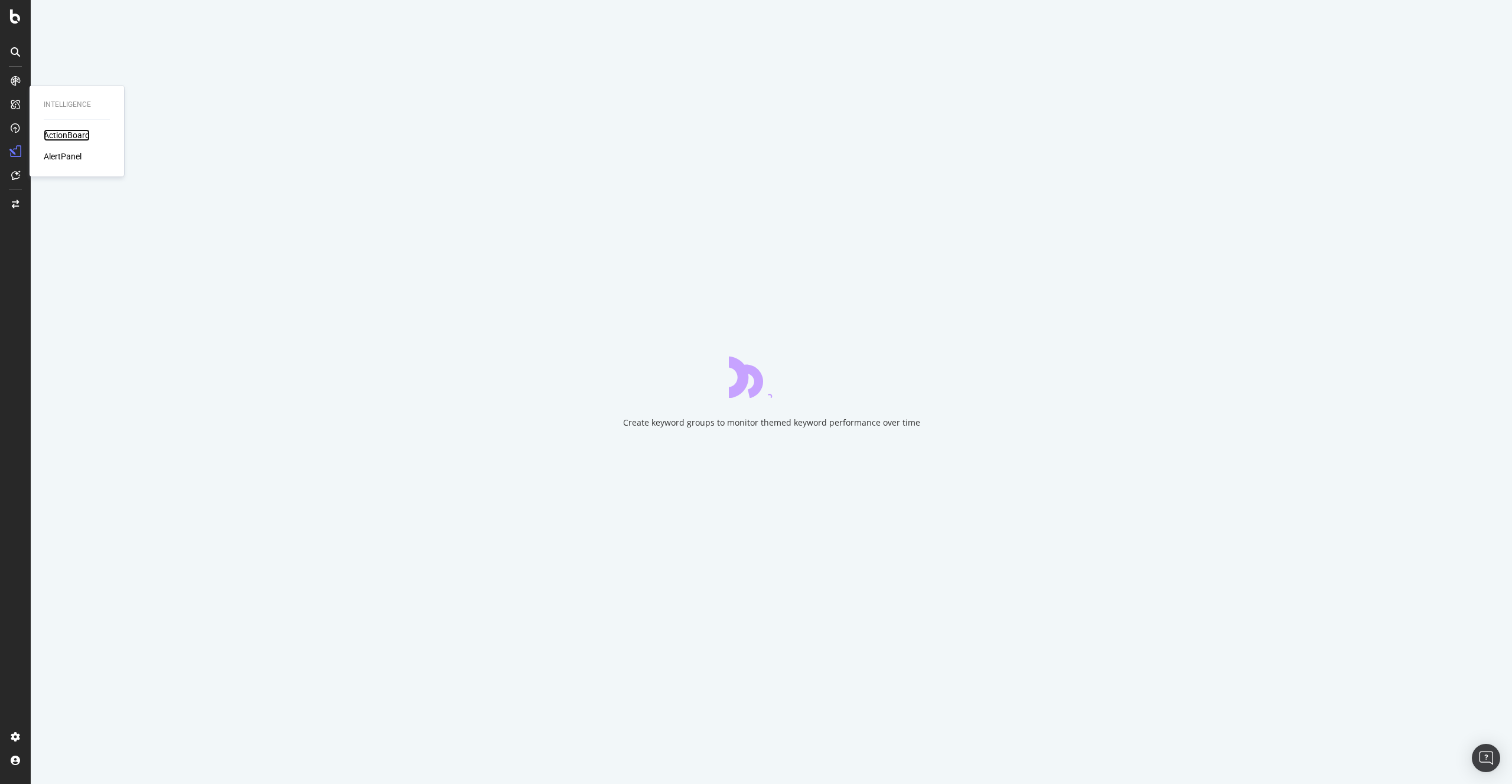
click at [60, 137] on div "ActionBoard" at bounding box center [66, 135] width 46 height 12
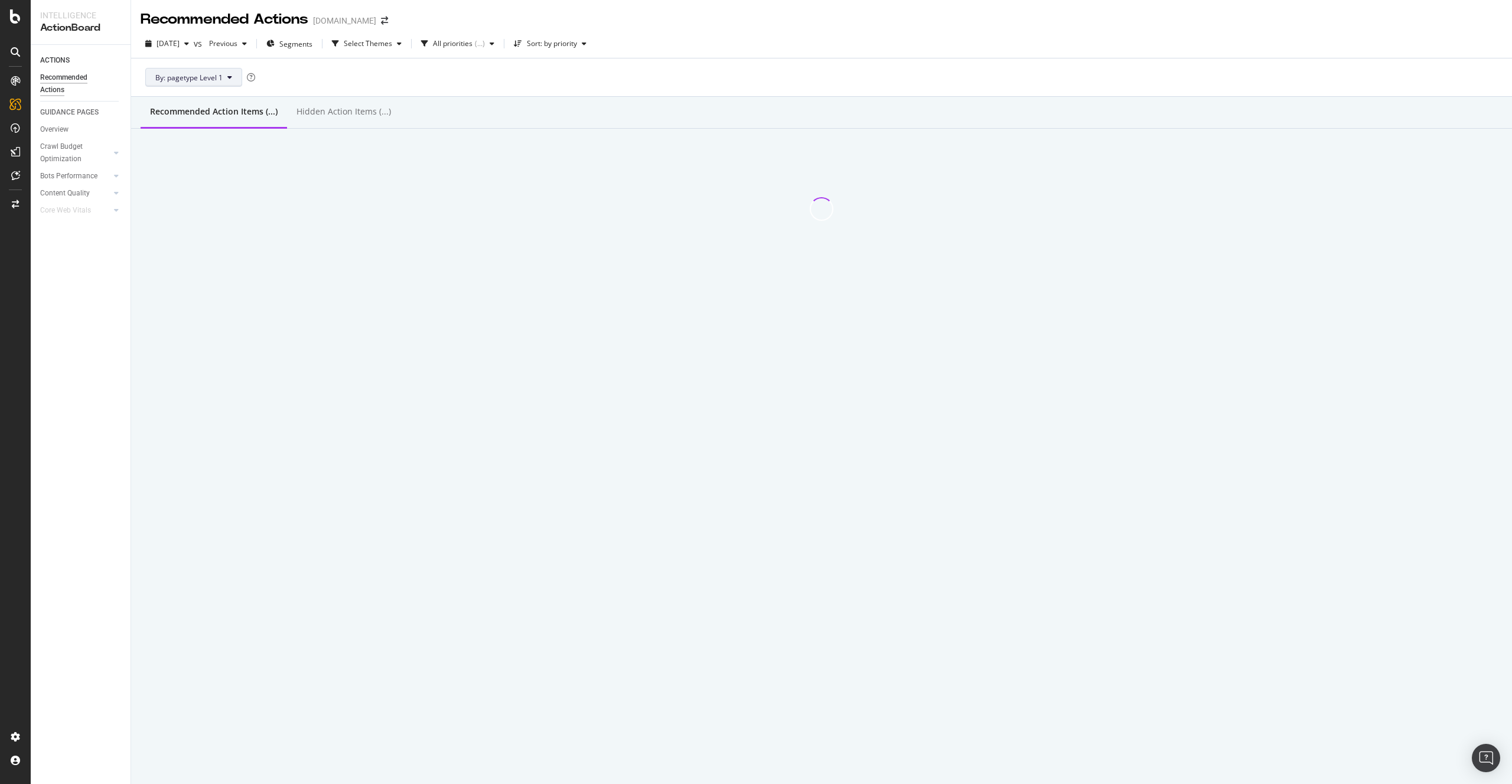
click at [231, 79] on button "By: pagetype Level 1" at bounding box center [193, 78] width 97 height 19
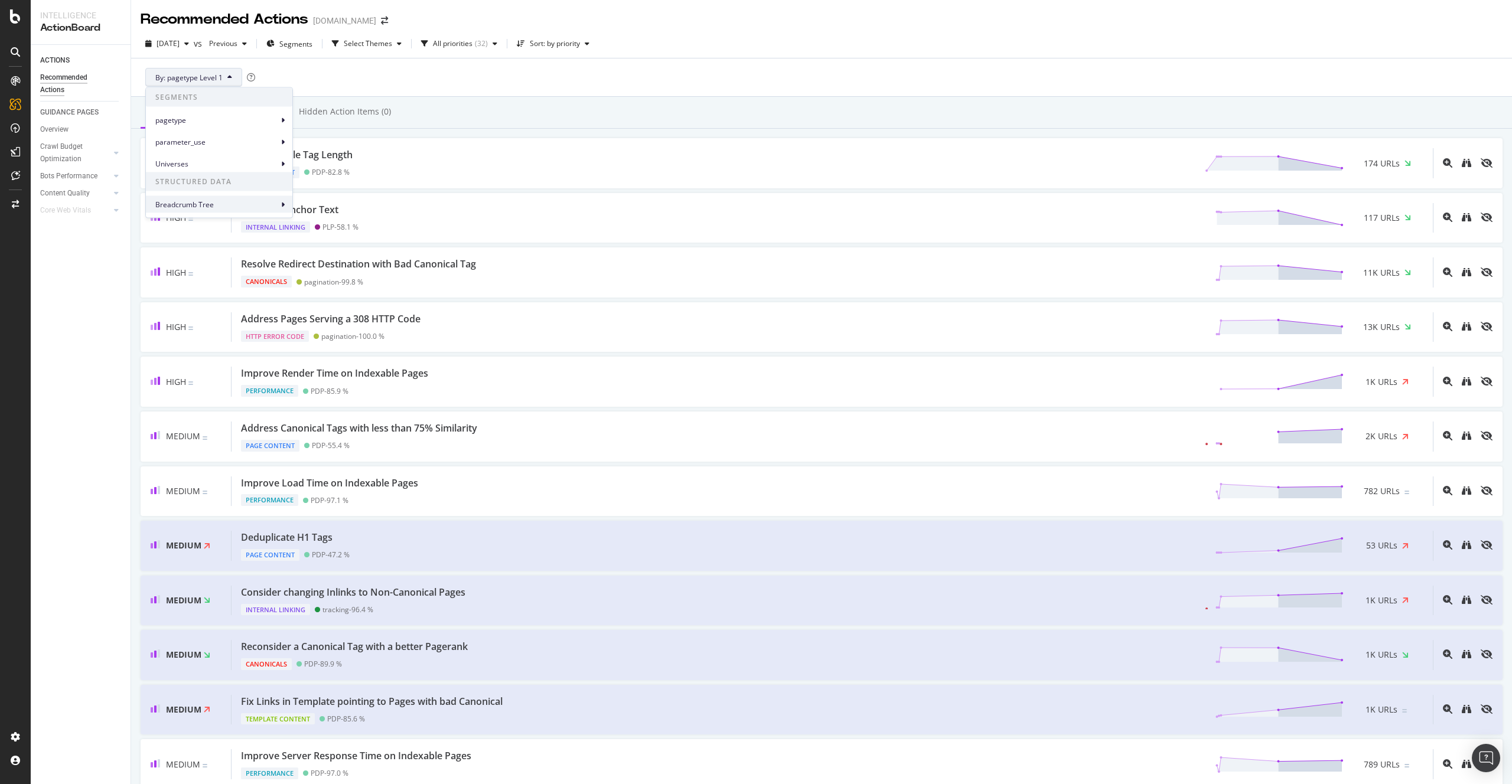
click at [278, 203] on div "Breadcrumb Tree" at bounding box center [219, 204] width 147 height 17
click at [269, 165] on span "Universes" at bounding box center [217, 163] width 123 height 10
click at [268, 147] on div "parameter_use" at bounding box center [219, 142] width 147 height 17
click at [269, 127] on div "pagetype" at bounding box center [219, 120] width 147 height 17
click at [363, 38] on div "Select Themes" at bounding box center [367, 44] width 79 height 17
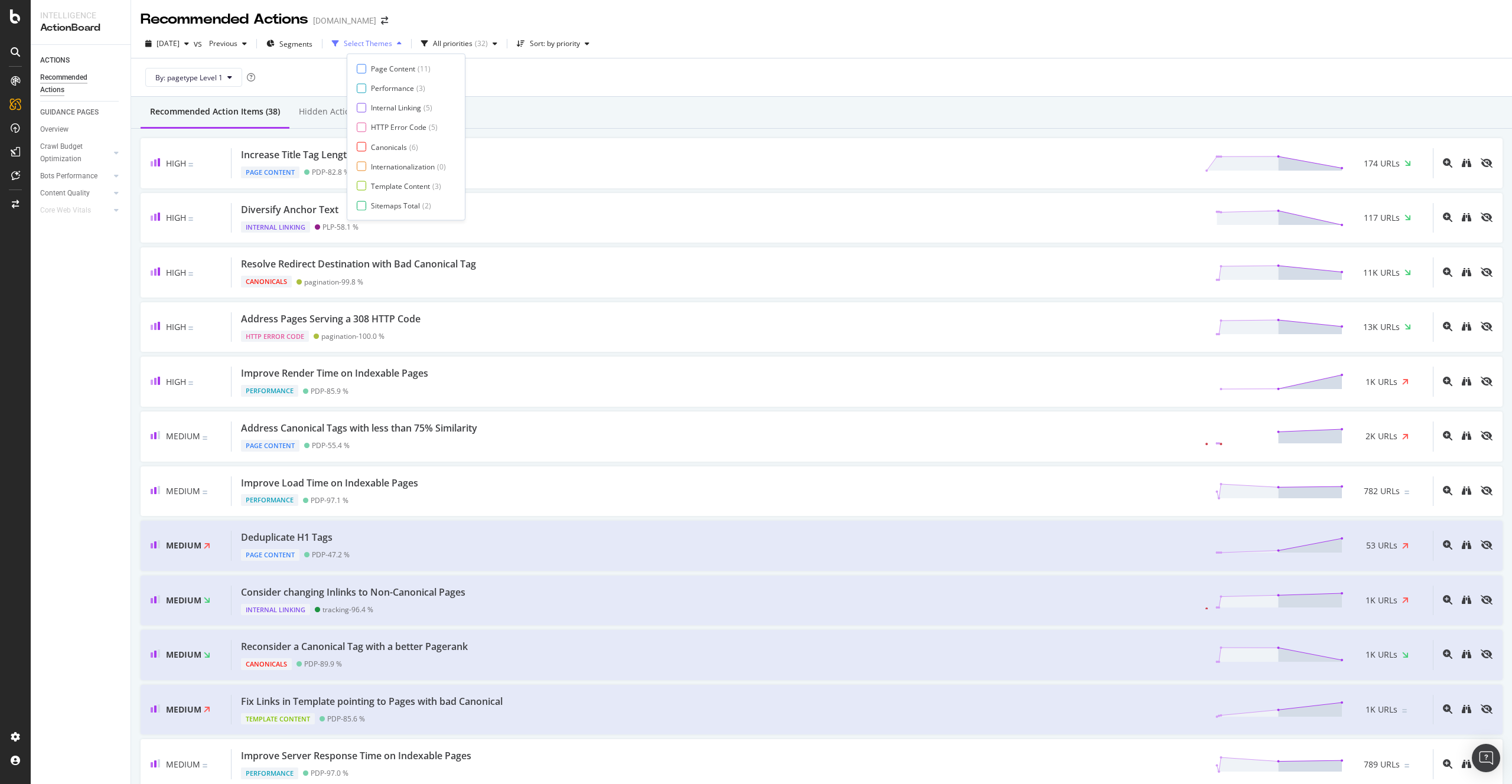
click at [362, 38] on div "Select Themes" at bounding box center [367, 44] width 79 height 17
click at [473, 45] on div "All priorities" at bounding box center [452, 44] width 39 height 7
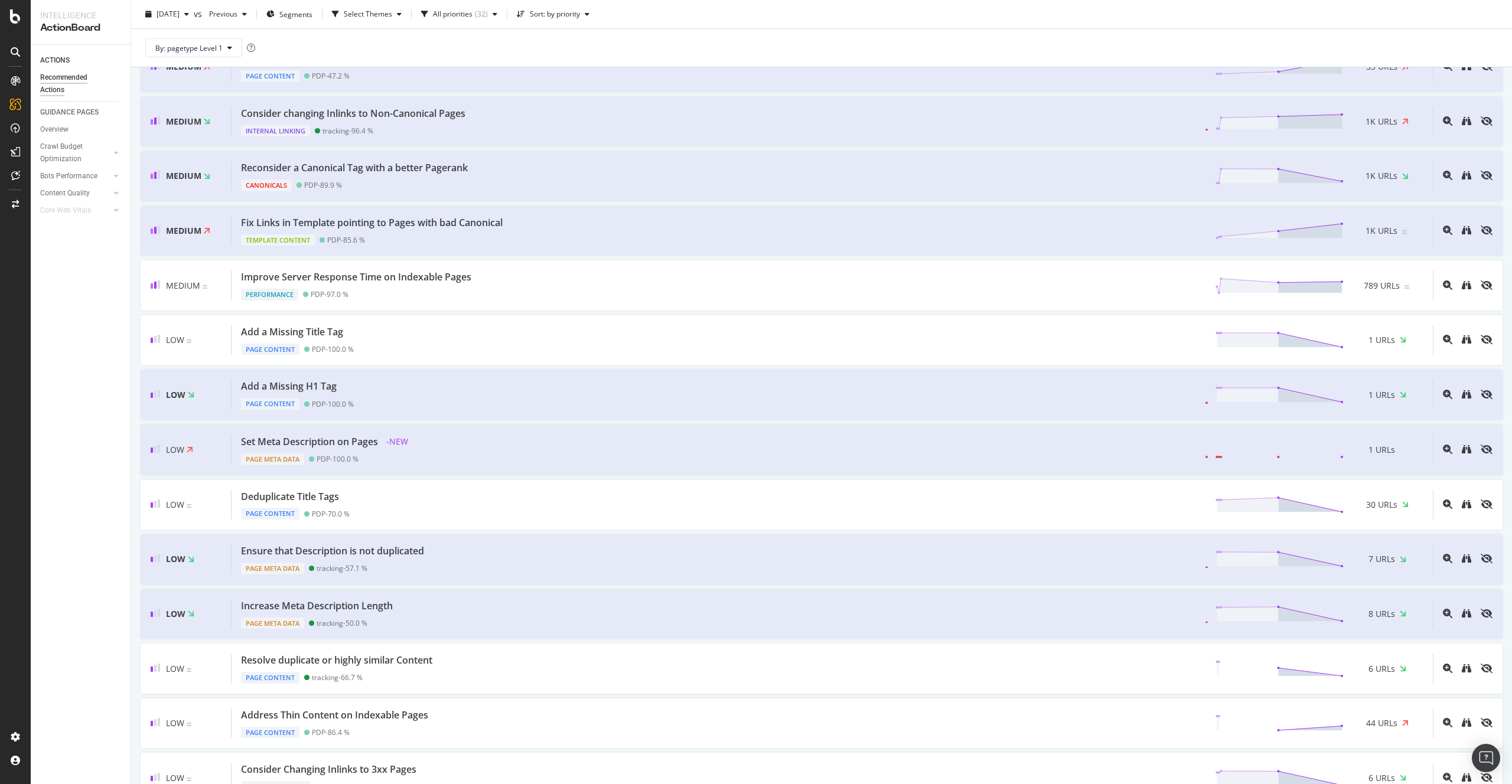
scroll to position [490, 0]
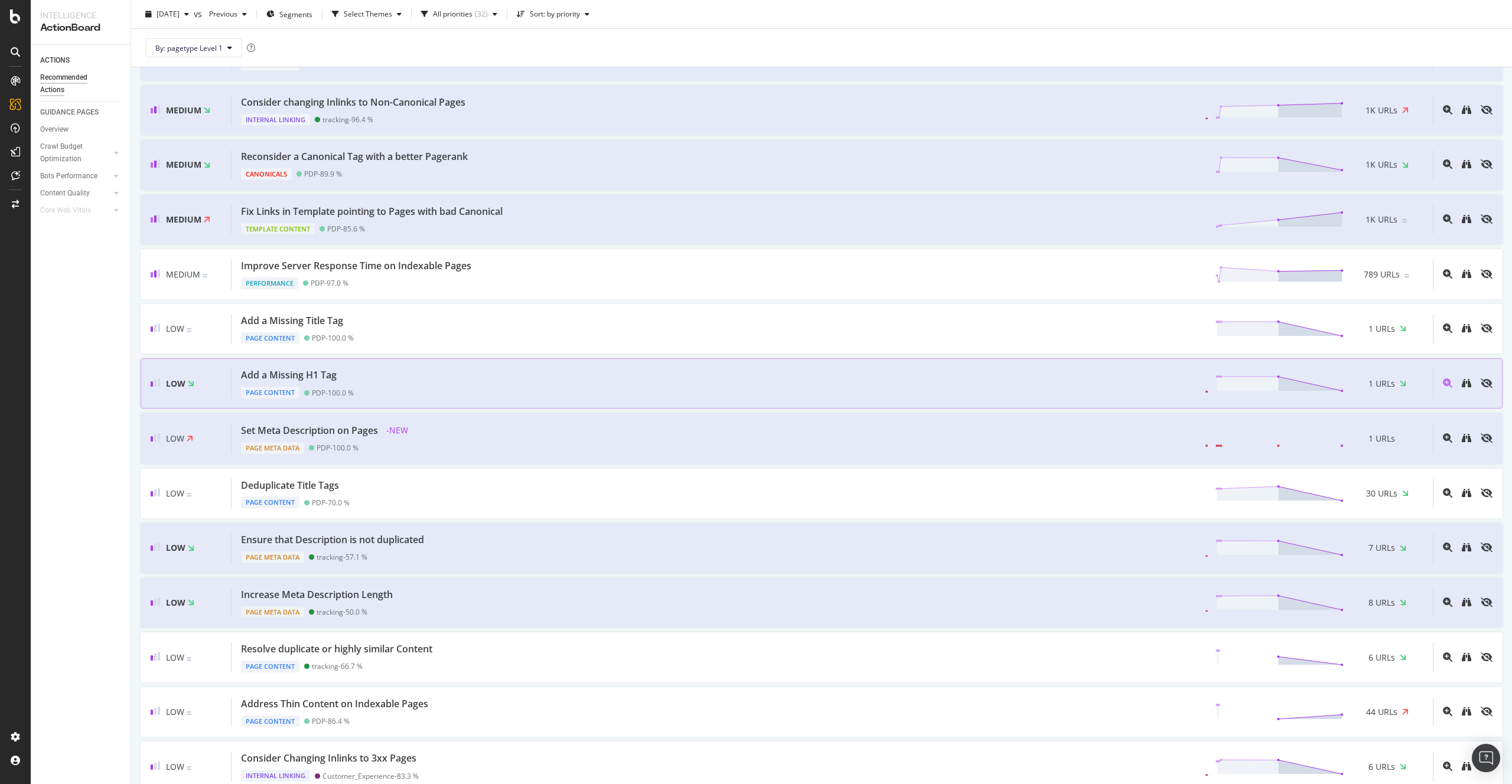
click at [375, 389] on div "Add a Missing H1 Tag Page Content PDP - 100.0 % 1 URLs" at bounding box center [832, 383] width 1201 height 30
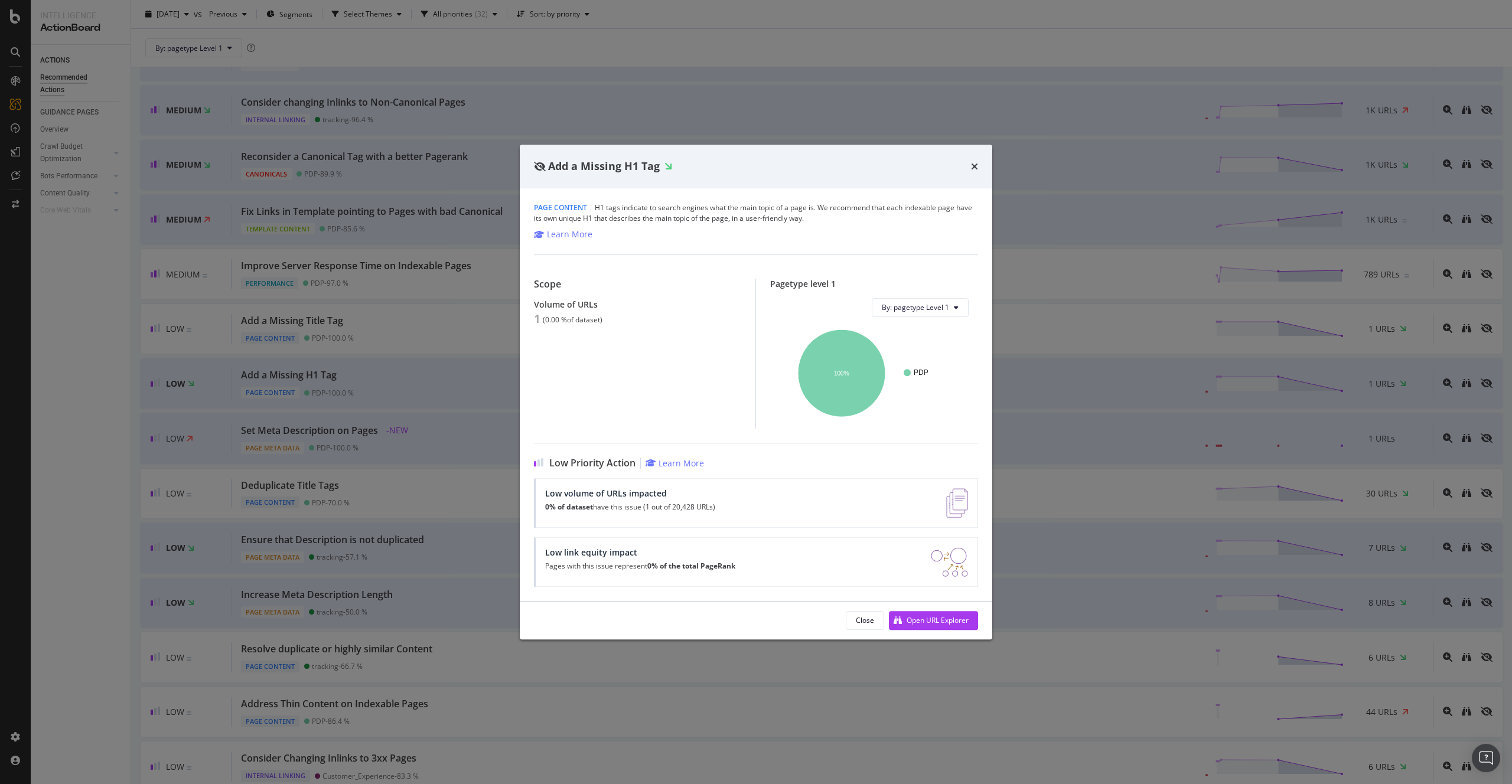
click at [978, 168] on div "Add a Missing H1 Tag" at bounding box center [756, 167] width 473 height 44
click at [974, 167] on icon "times" at bounding box center [975, 166] width 7 height 10
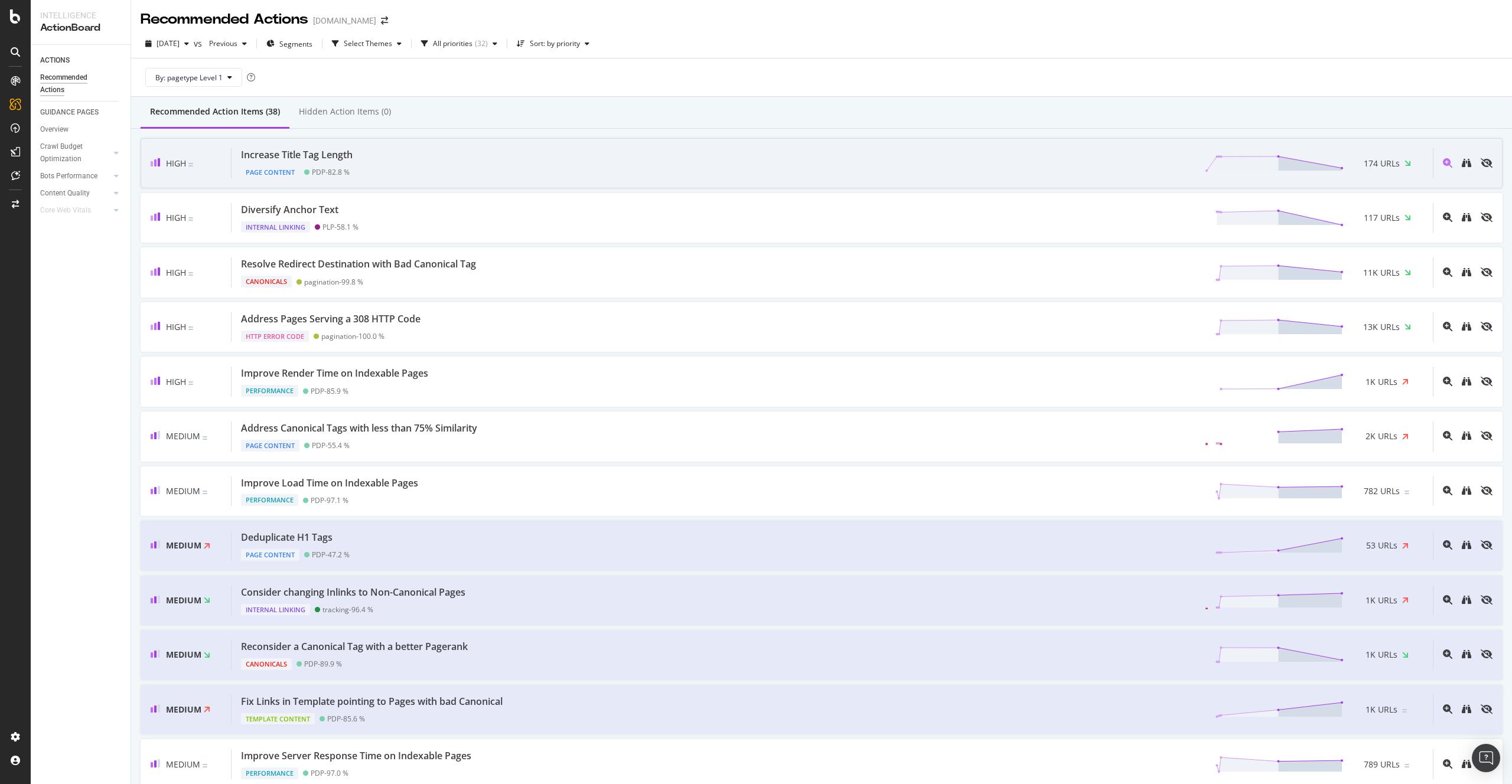
click at [375, 158] on div "Increase Title Tag Length Page Content PDP - 82.8 % 174 URLs" at bounding box center [832, 163] width 1201 height 30
